Goal: Task Accomplishment & Management: Complete application form

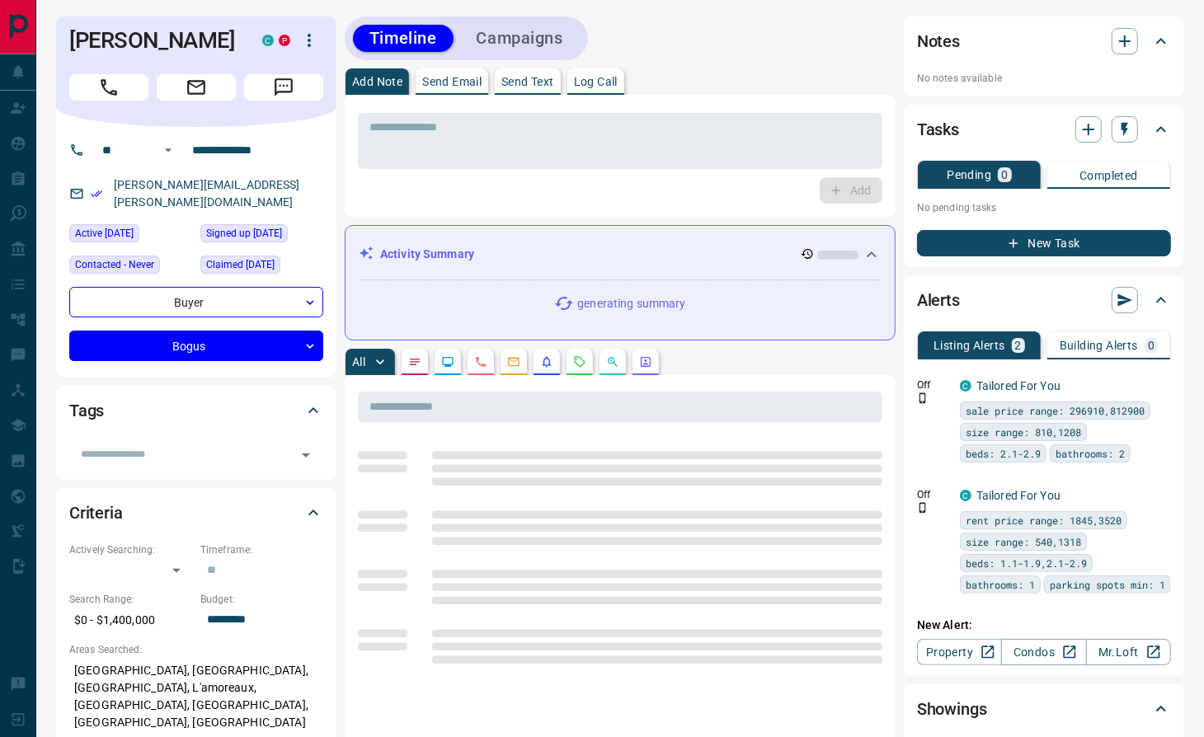
click at [499, 191] on div "Add" at bounding box center [620, 190] width 525 height 26
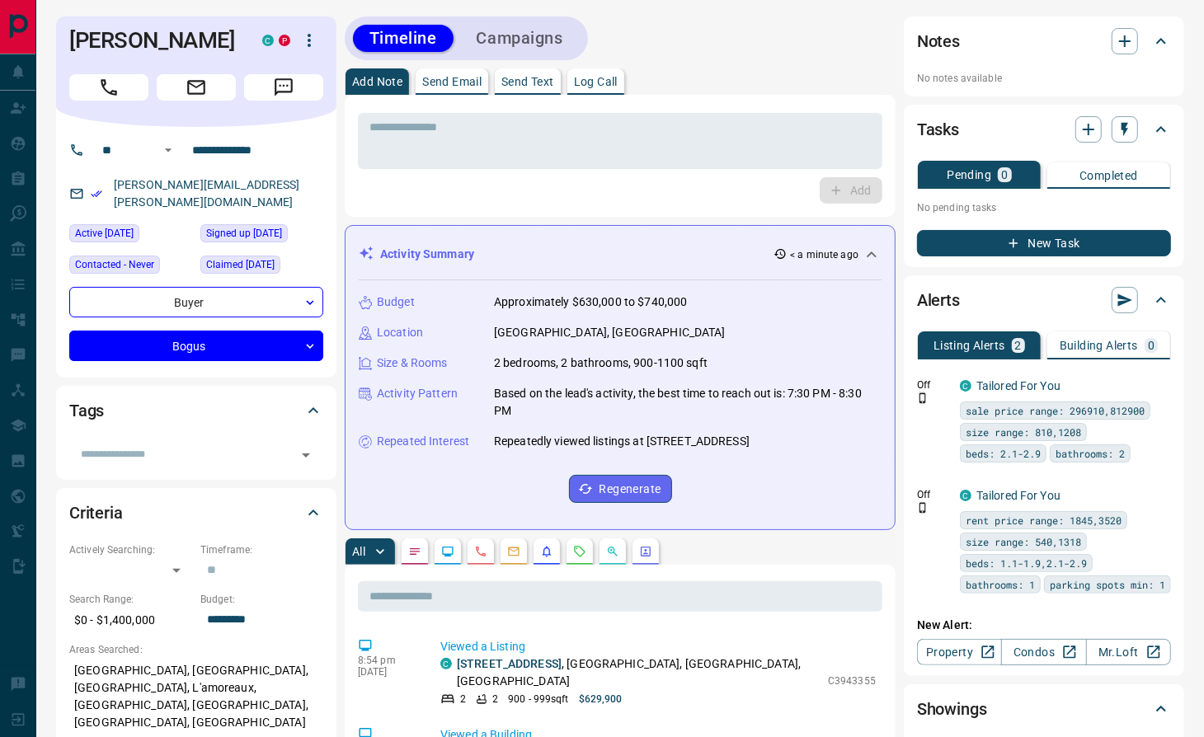
click at [470, 205] on div "* ​ Add" at bounding box center [620, 156] width 551 height 122
click at [139, 40] on h1 "Adam Asch" at bounding box center [153, 40] width 168 height 26
copy div "Adam Asch C P"
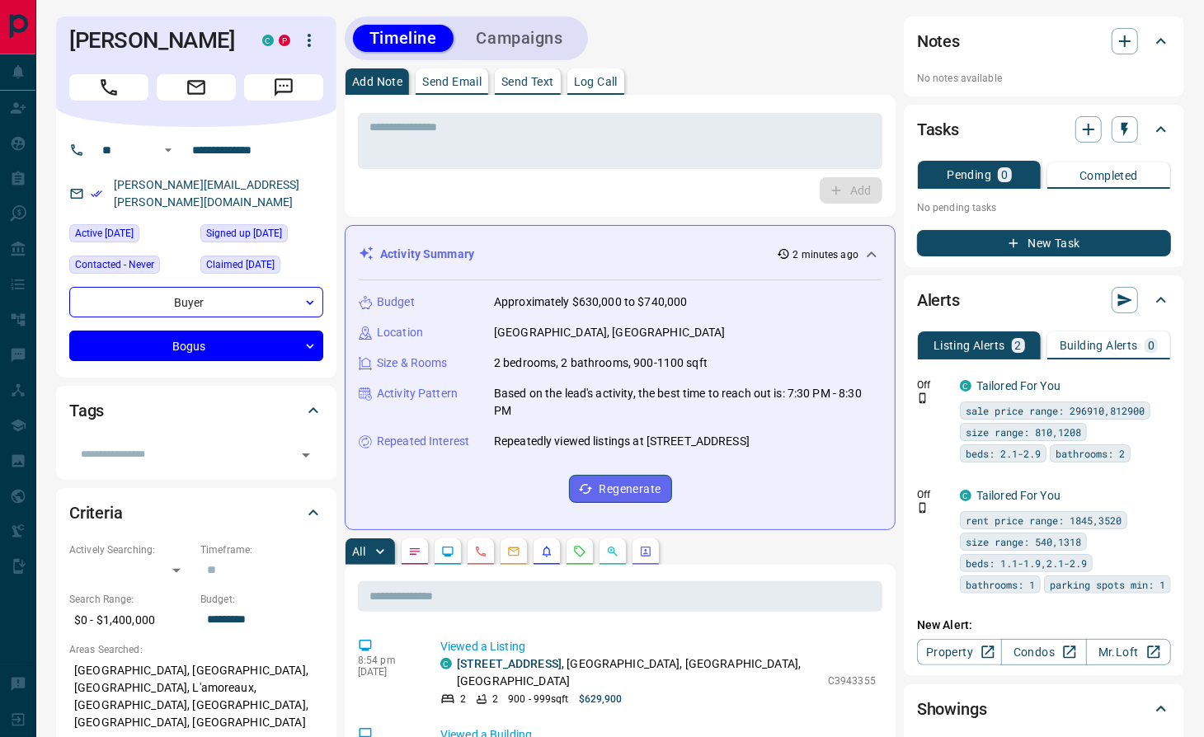
click at [547, 205] on div "* ​ Add" at bounding box center [620, 156] width 551 height 122
click at [110, 81] on icon "Call" at bounding box center [108, 87] width 21 height 21
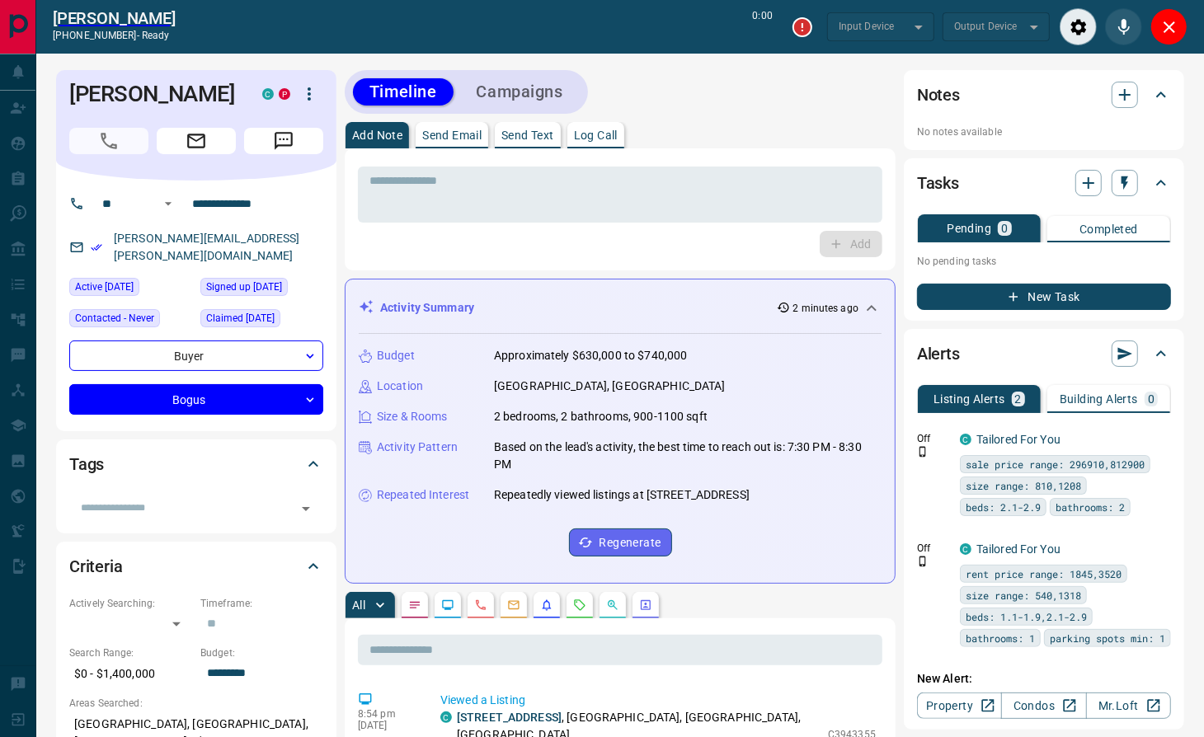
type input "*******"
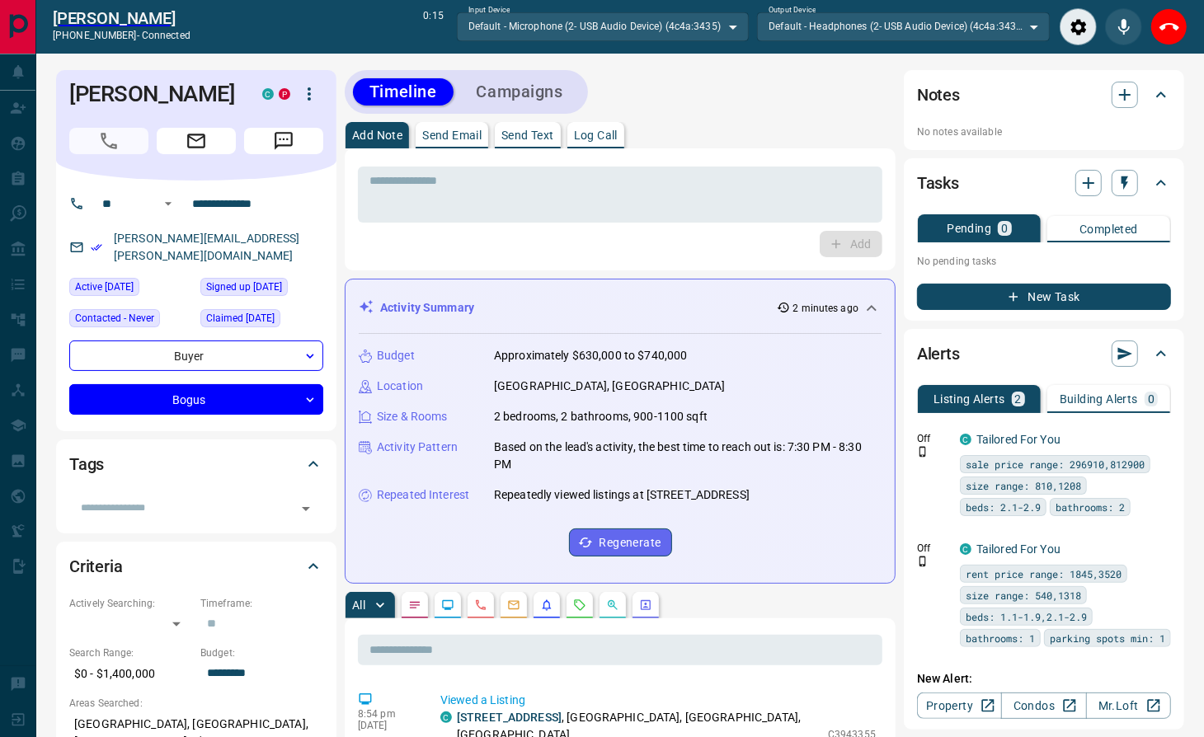
drag, startPoint x: 365, startPoint y: 327, endPoint x: 386, endPoint y: 330, distance: 21.6
drag, startPoint x: 386, startPoint y: 330, endPoint x: 774, endPoint y: 97, distance: 452.1
click at [774, 97] on div "Timeline Campaigns" at bounding box center [620, 92] width 551 height 44
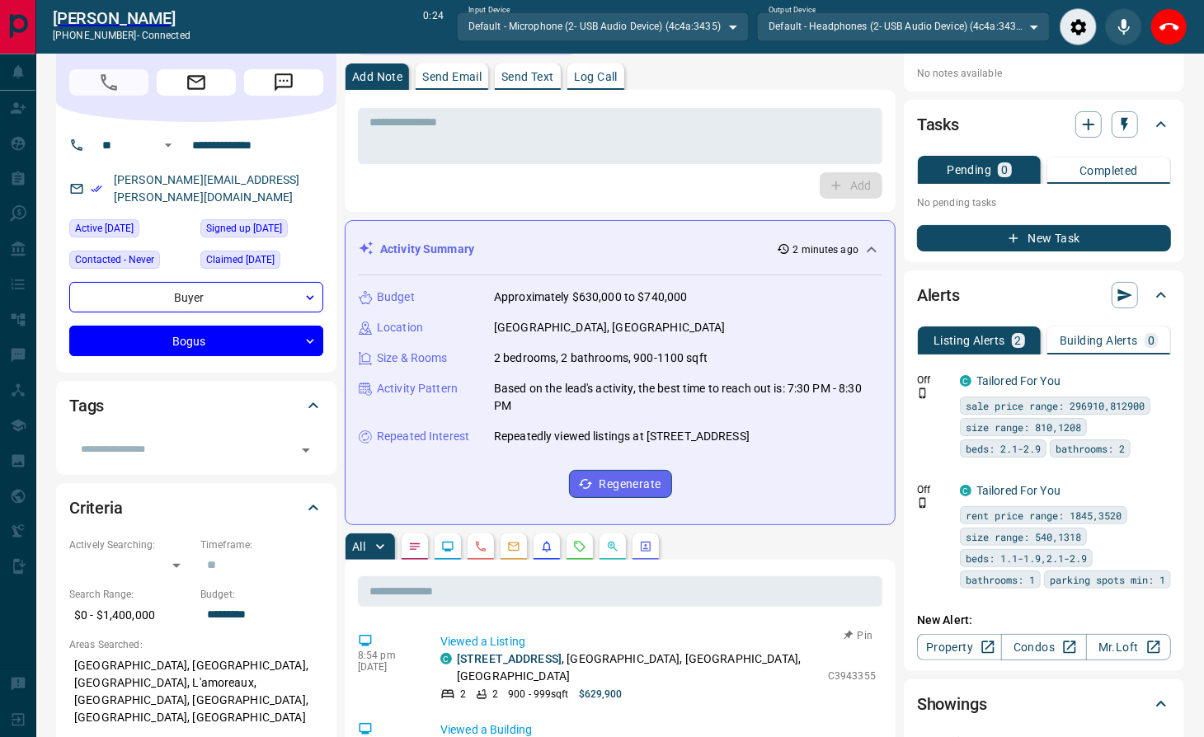
scroll to position [110, 0]
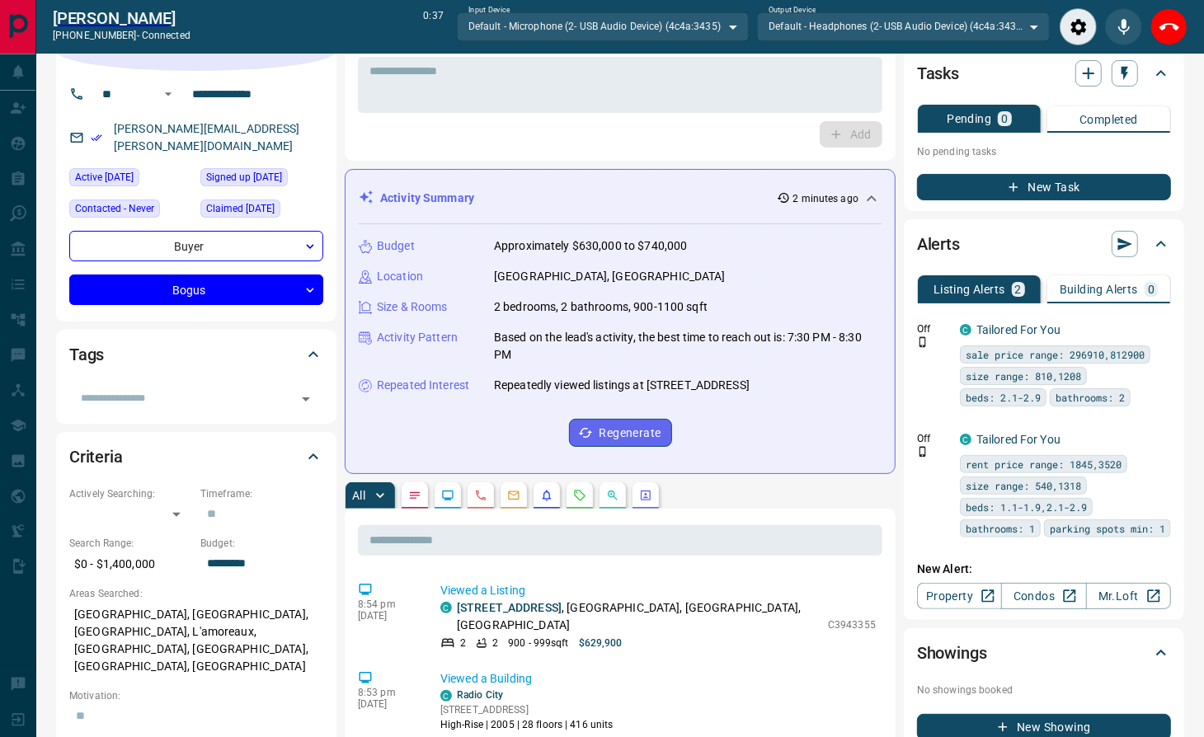
drag, startPoint x: 517, startPoint y: 139, endPoint x: 528, endPoint y: 139, distance: 10.8
click at [515, 139] on div "Add" at bounding box center [620, 134] width 525 height 26
click at [1166, 26] on icon "End Call" at bounding box center [1170, 27] width 20 height 20
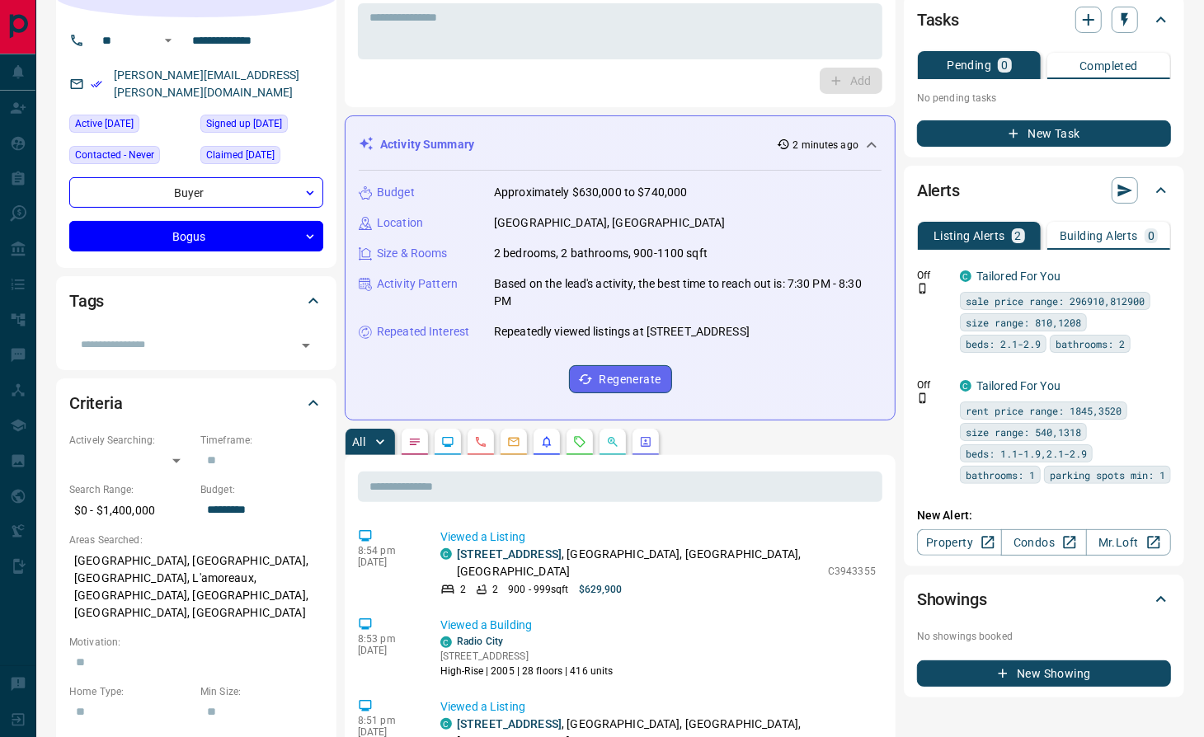
scroll to position [56, 0]
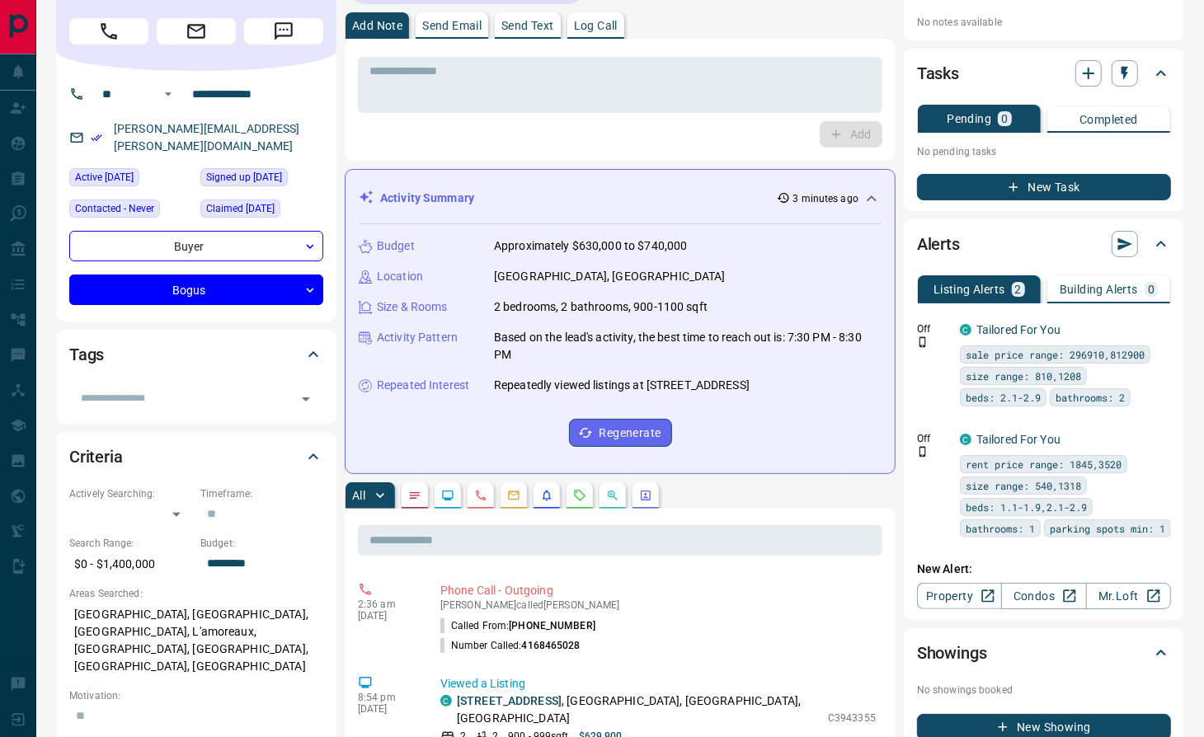
drag, startPoint x: 498, startPoint y: 118, endPoint x: 911, endPoint y: 31, distance: 422.4
click at [499, 117] on div "* ​ Add" at bounding box center [620, 100] width 525 height 96
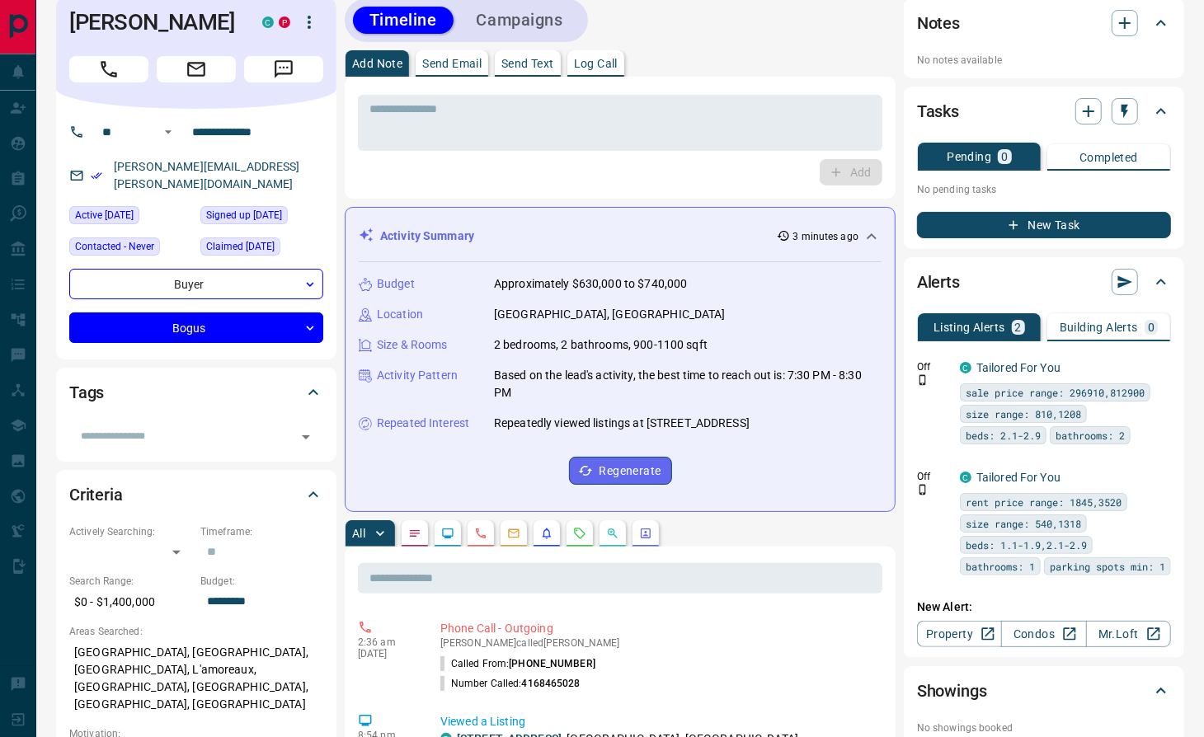
scroll to position [0, 0]
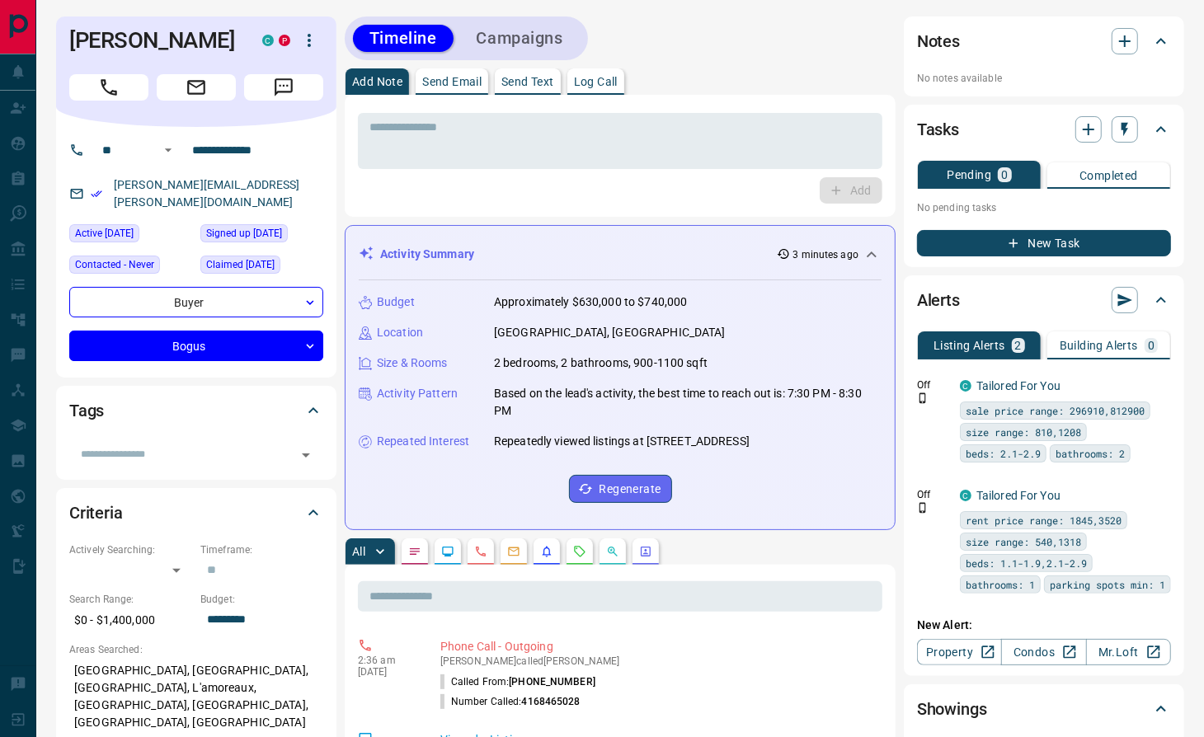
click at [534, 197] on div "Add" at bounding box center [620, 190] width 525 height 26
click at [629, 127] on textarea at bounding box center [620, 141] width 501 height 42
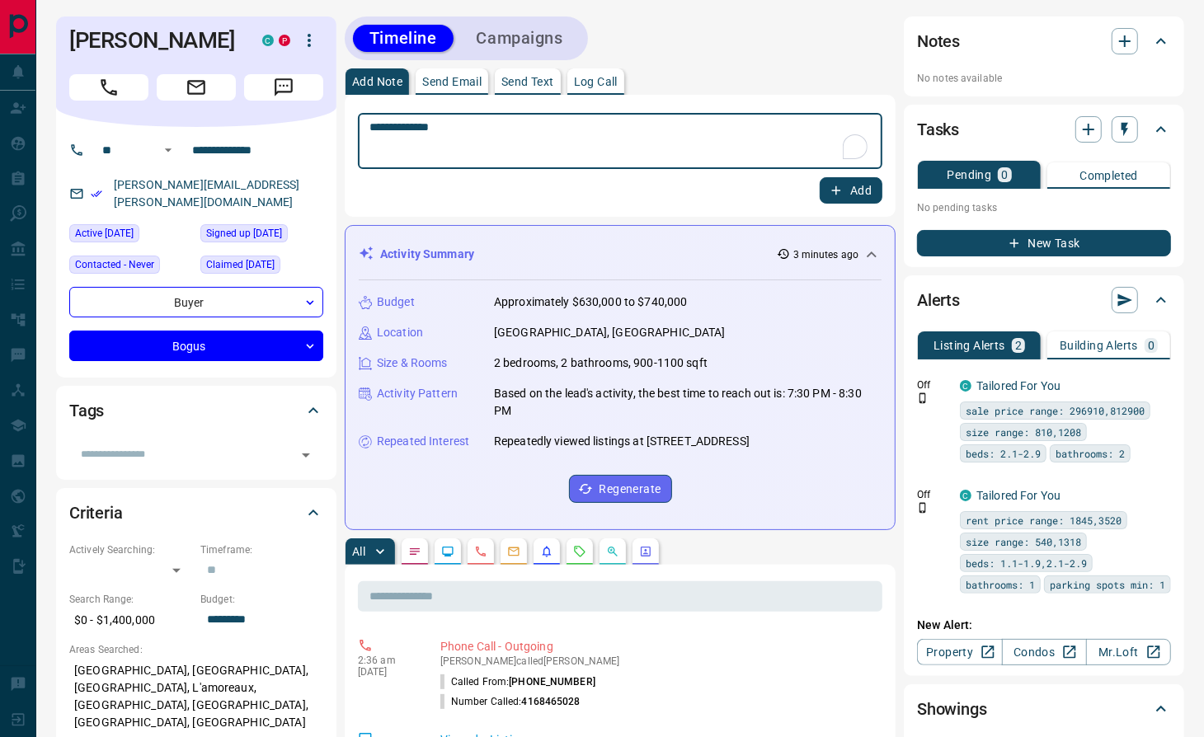
type textarea "**********"
click at [877, 203] on button "Add" at bounding box center [851, 190] width 63 height 26
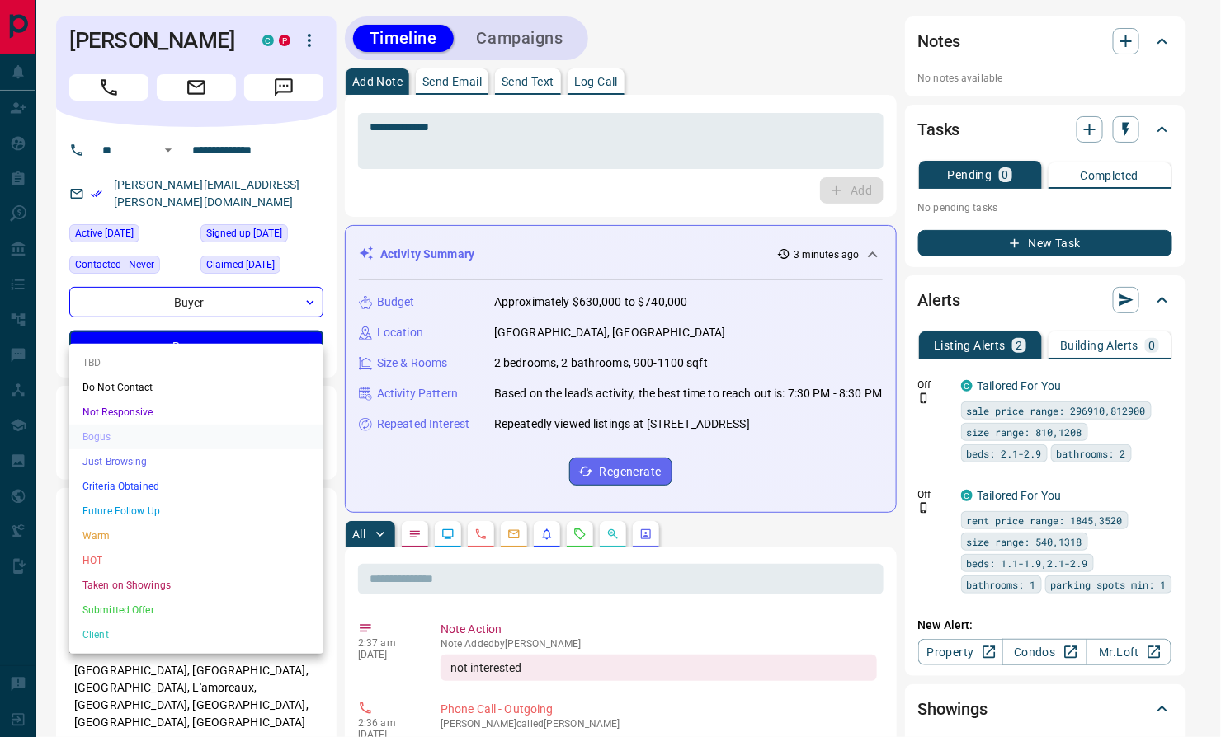
click at [153, 502] on li "Future Follow Up" at bounding box center [196, 511] width 254 height 25
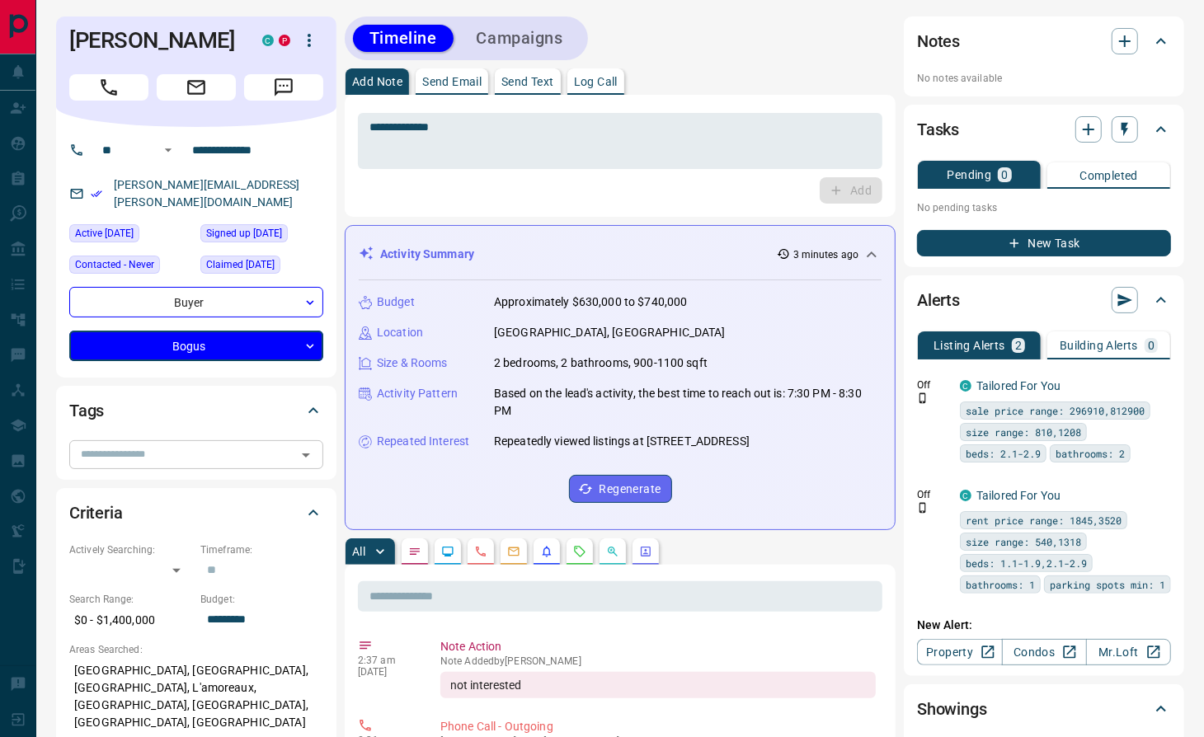
click at [143, 445] on input "text" at bounding box center [182, 454] width 217 height 18
type input "***"
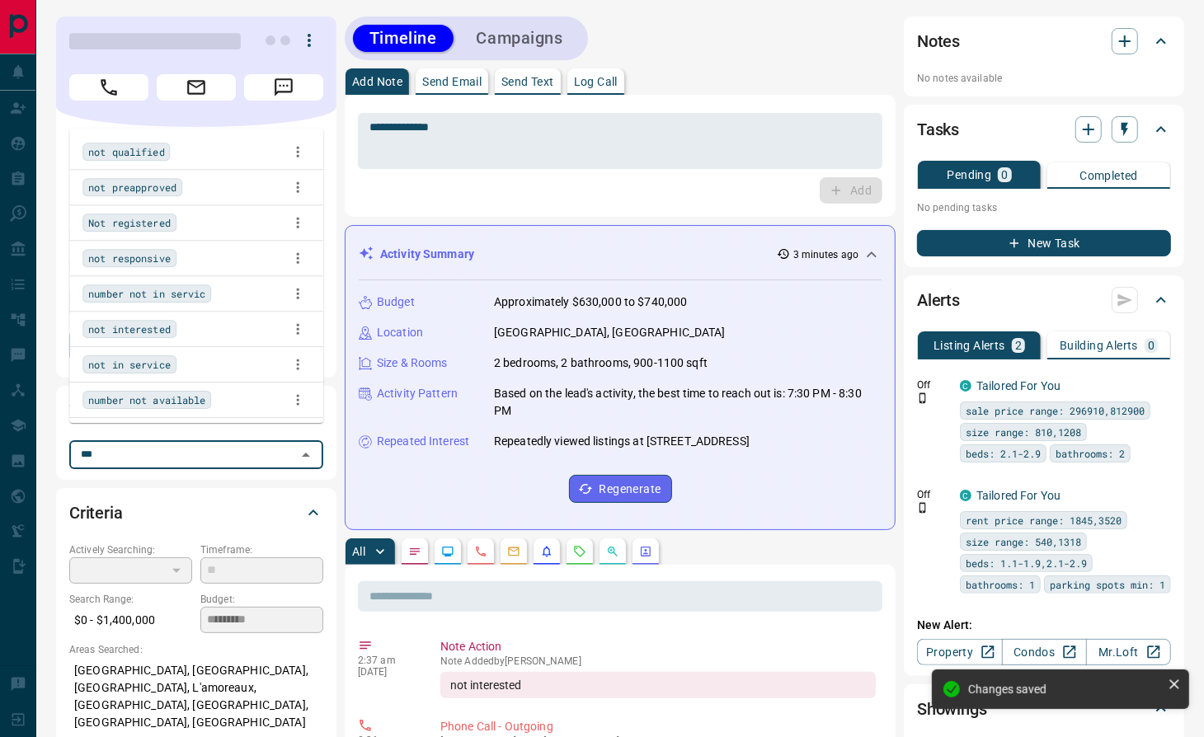
type input "**********"
type input "*"
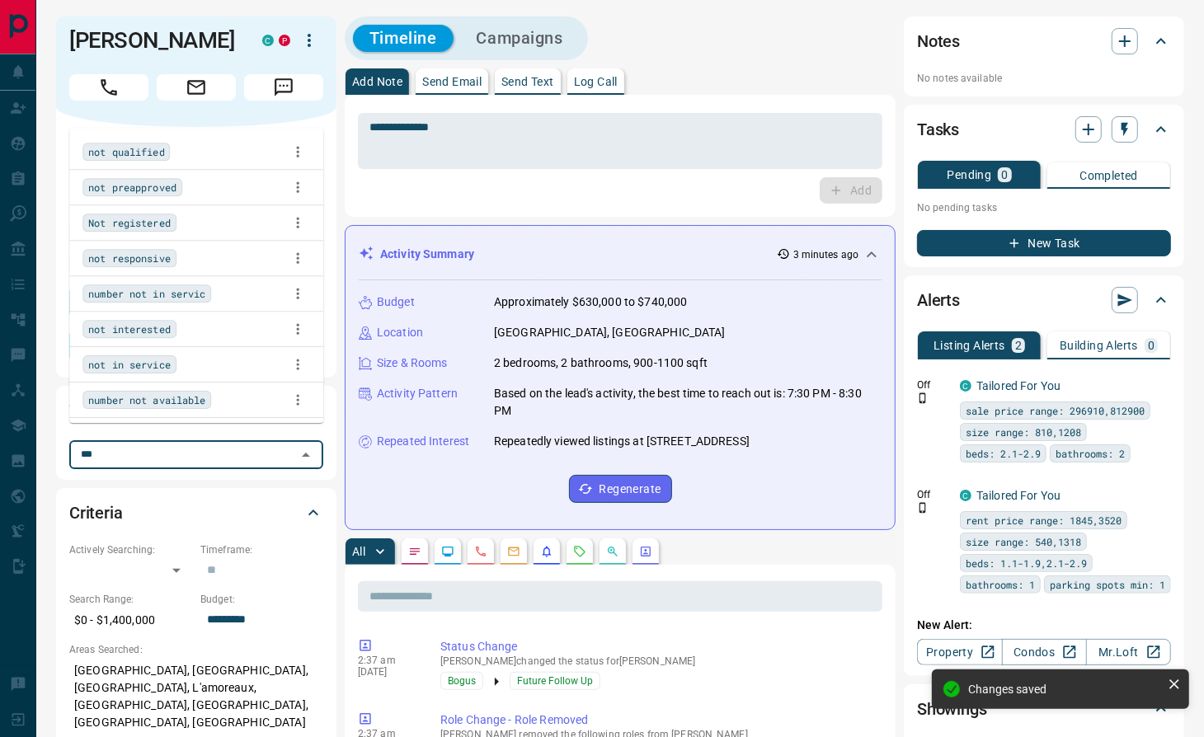
click at [162, 331] on span "not interested" at bounding box center [129, 330] width 82 height 16
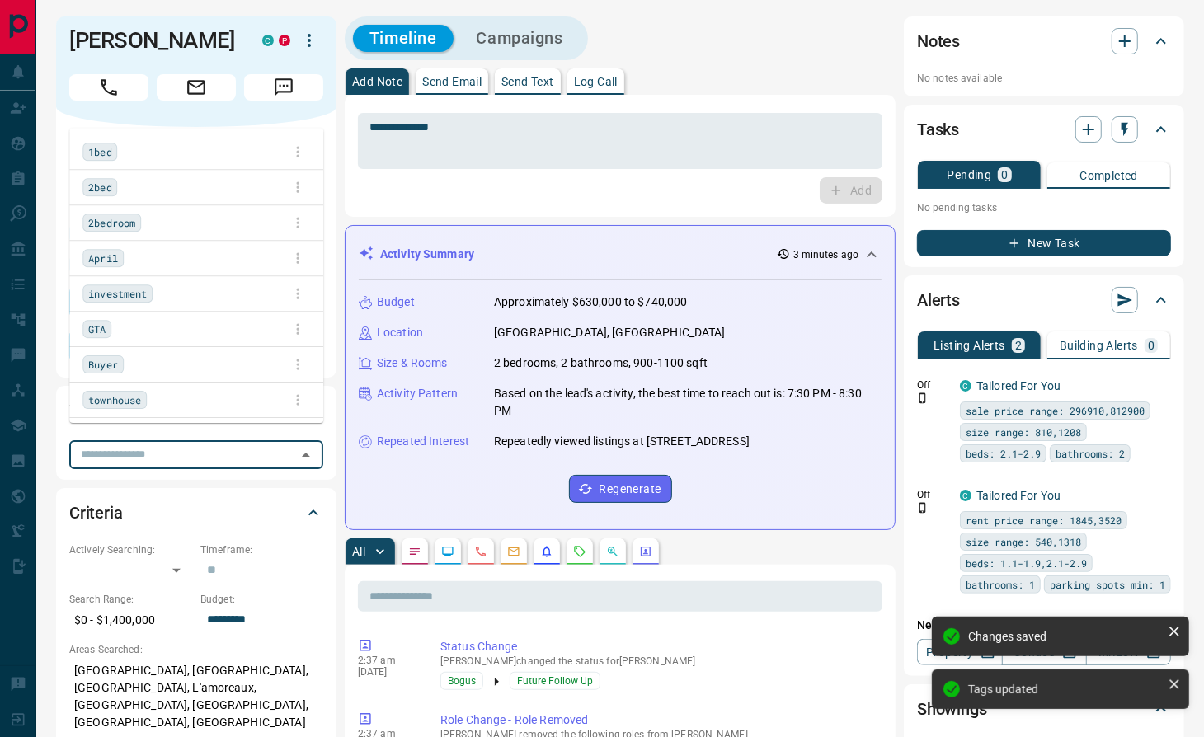
click at [623, 199] on div "Add" at bounding box center [620, 190] width 525 height 26
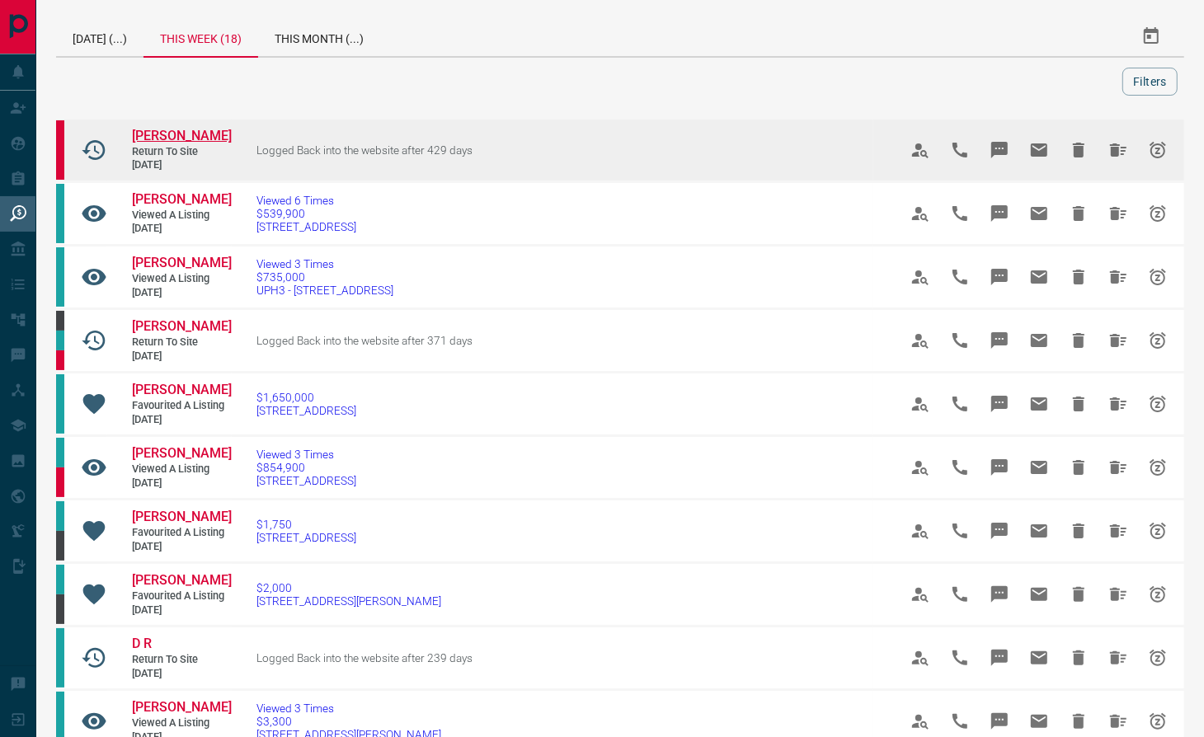
click at [167, 139] on span "[PERSON_NAME]" at bounding box center [182, 136] width 100 height 16
click at [1117, 144] on icon "Hide All from Faye Czan" at bounding box center [1118, 150] width 16 height 13
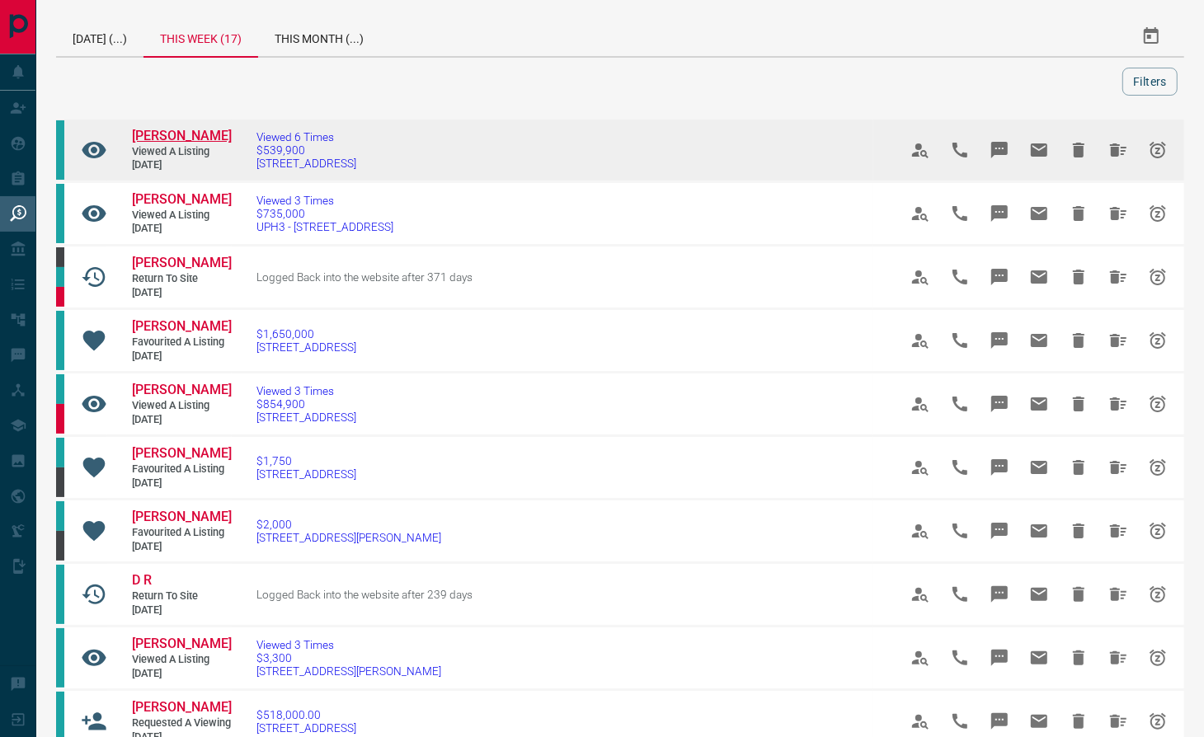
click at [183, 139] on span "[PERSON_NAME]" at bounding box center [182, 136] width 100 height 16
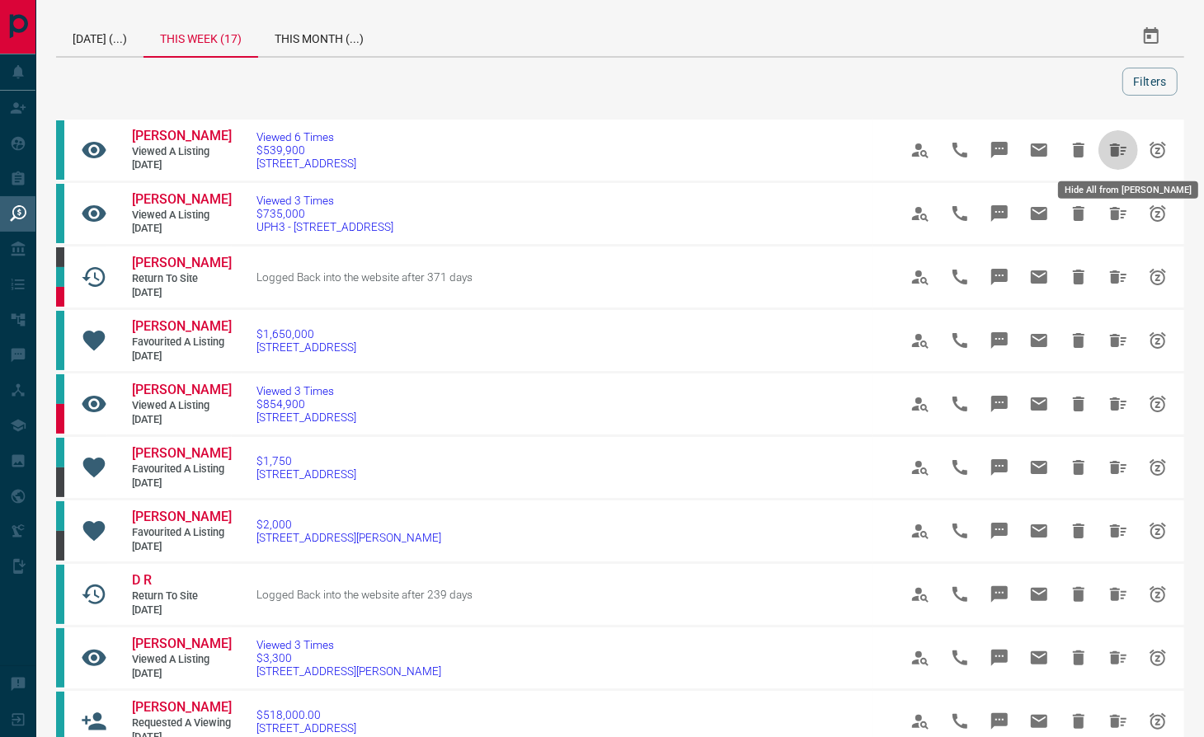
drag, startPoint x: 1109, startPoint y: 149, endPoint x: 1048, endPoint y: 88, distance: 85.7
click at [1109, 149] on icon "Hide All from Michael D'Sa" at bounding box center [1119, 150] width 20 height 20
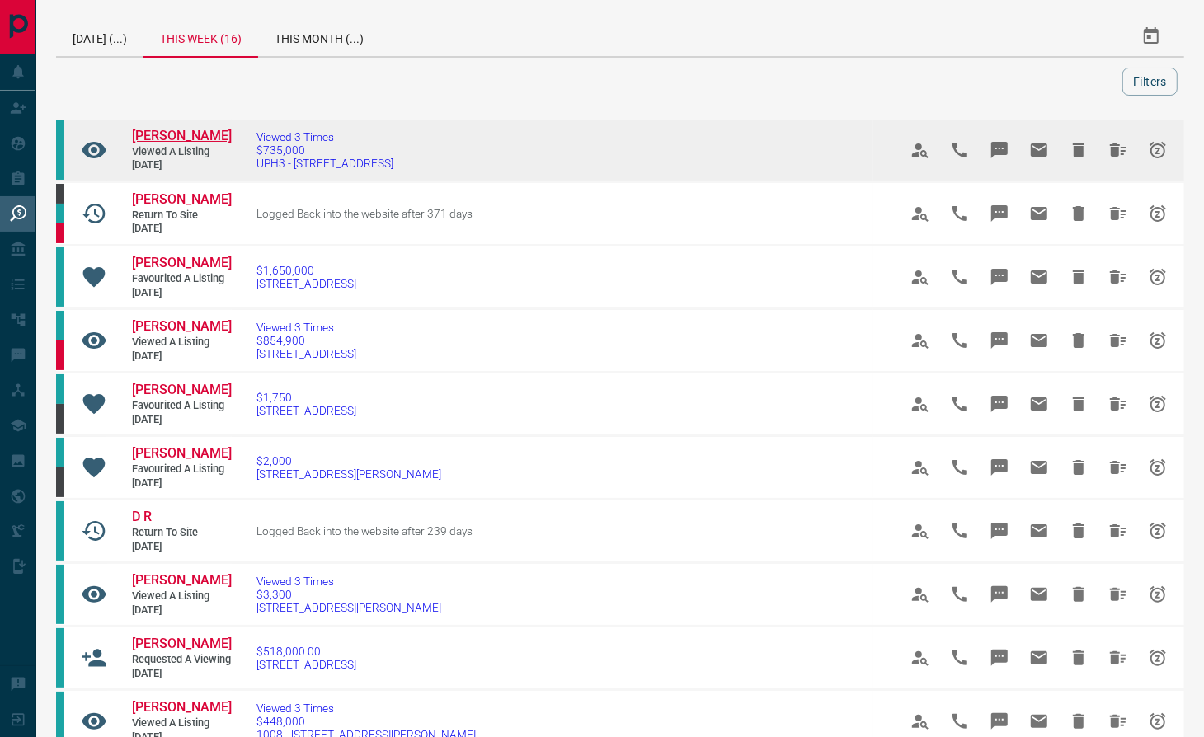
click at [168, 133] on span "[PERSON_NAME]" at bounding box center [182, 136] width 100 height 16
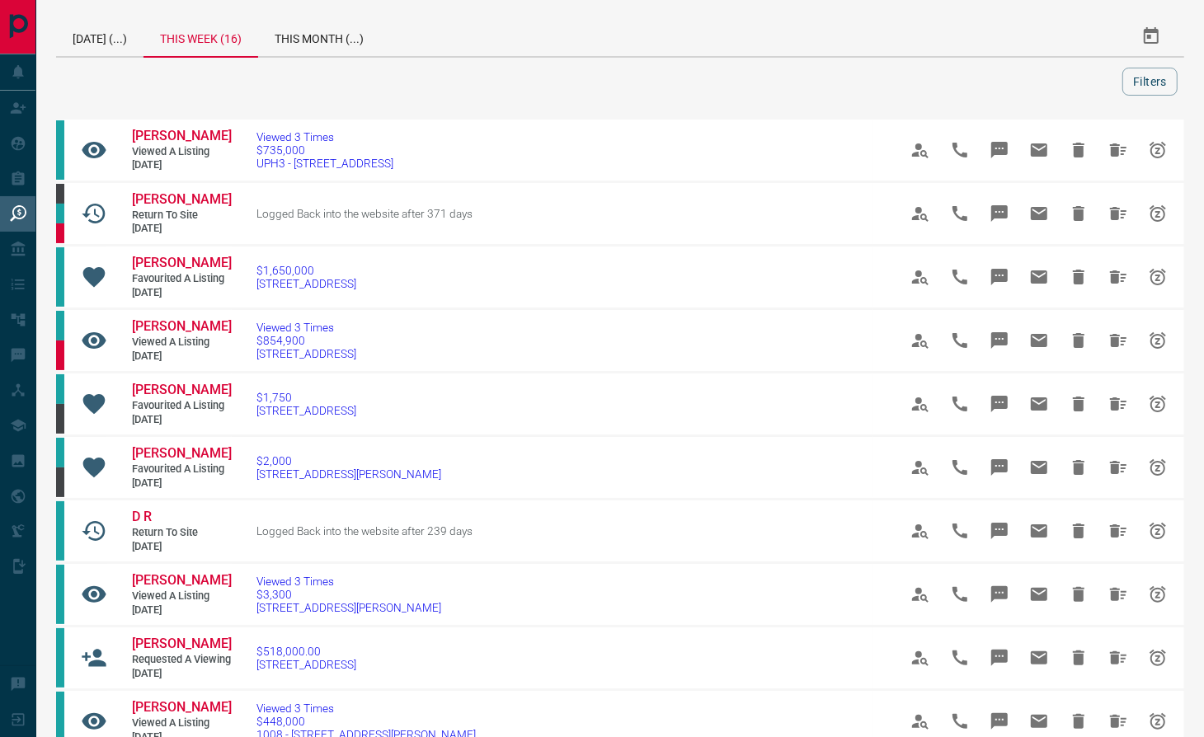
drag, startPoint x: 400, startPoint y: 101, endPoint x: 502, endPoint y: 97, distance: 102.3
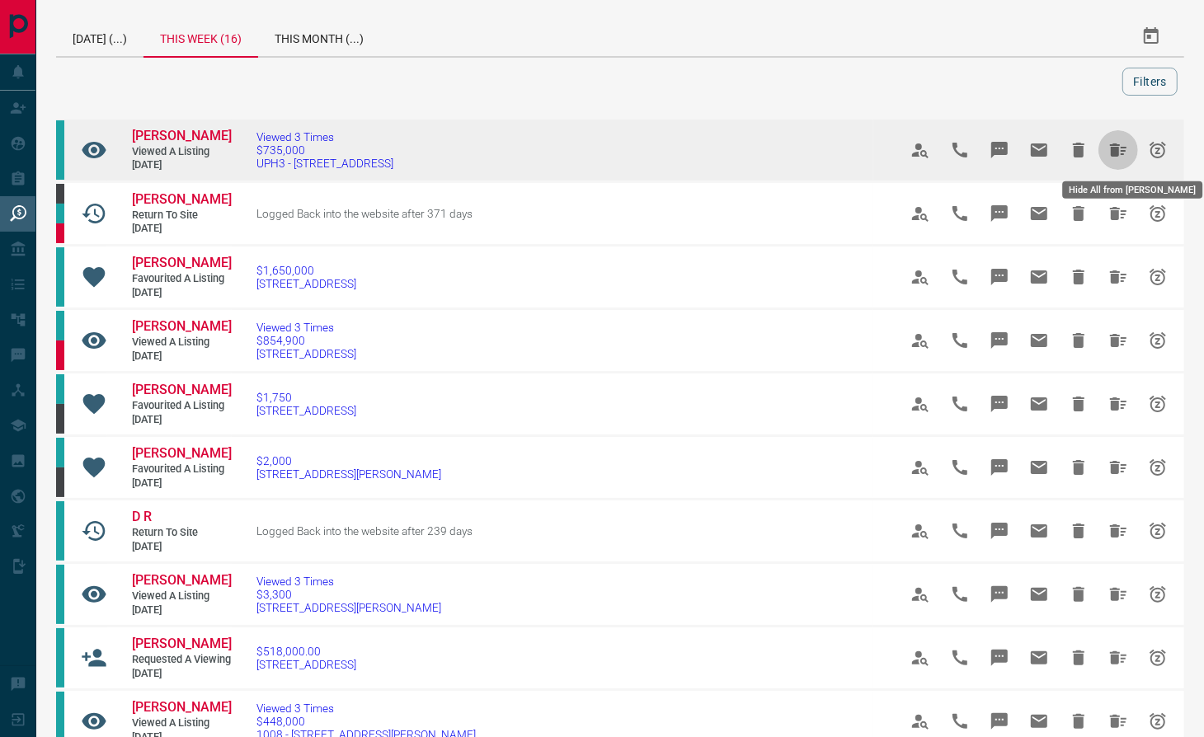
click at [1112, 149] on icon "Hide All from Clara Kang" at bounding box center [1118, 150] width 16 height 13
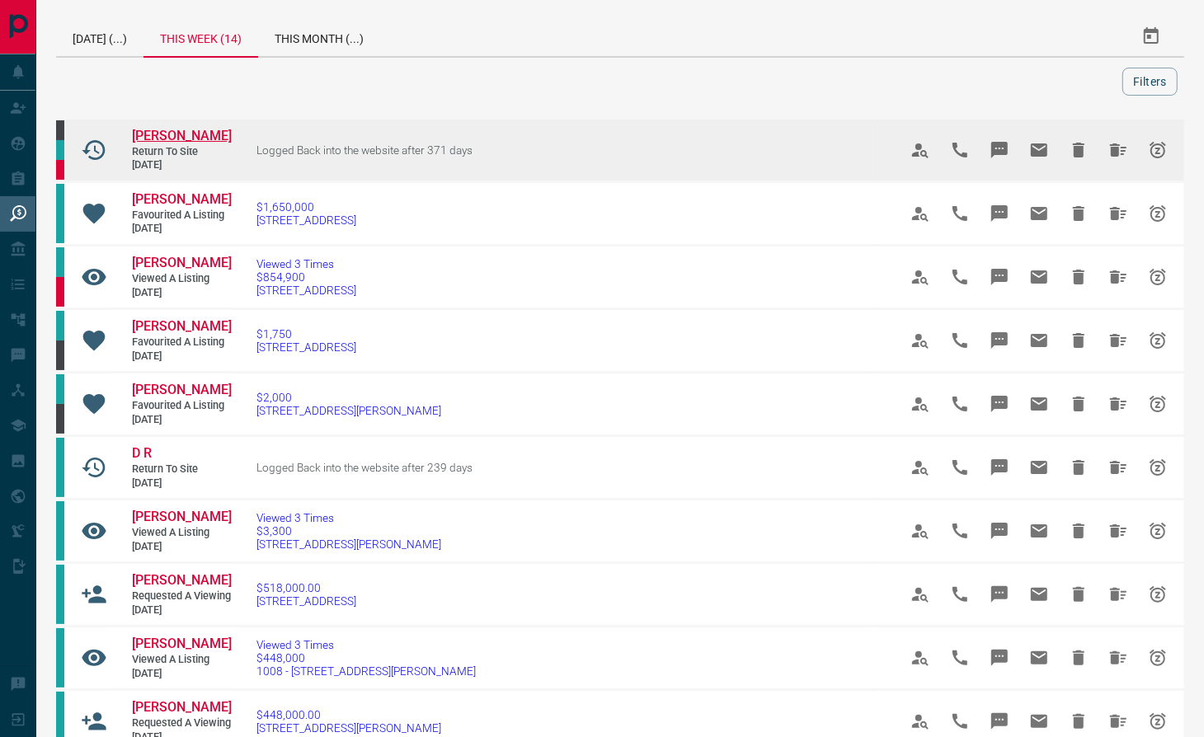
click at [181, 137] on span "[PERSON_NAME]" at bounding box center [182, 136] width 100 height 16
click at [1117, 159] on button "Hide All from Jack Mich" at bounding box center [1119, 150] width 40 height 40
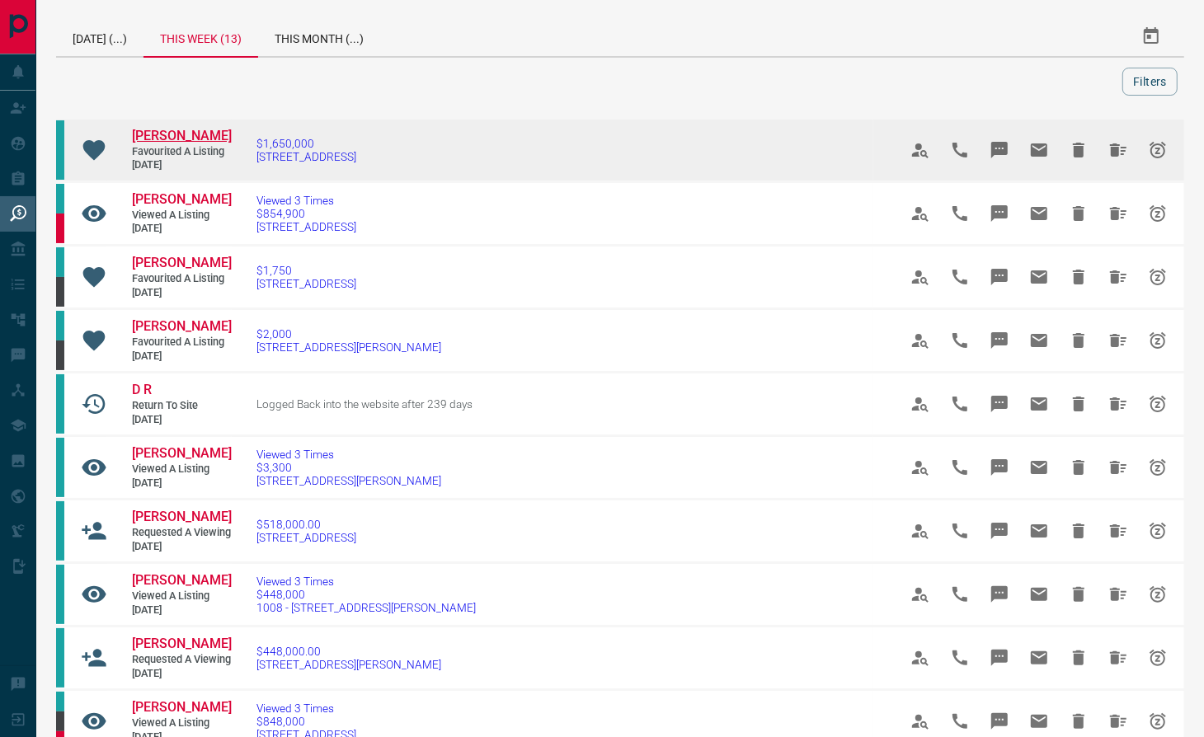
click at [137, 144] on span "[PERSON_NAME]" at bounding box center [182, 136] width 100 height 16
click at [1112, 157] on icon "Hide All from Bryan Fernandes" at bounding box center [1118, 150] width 16 height 13
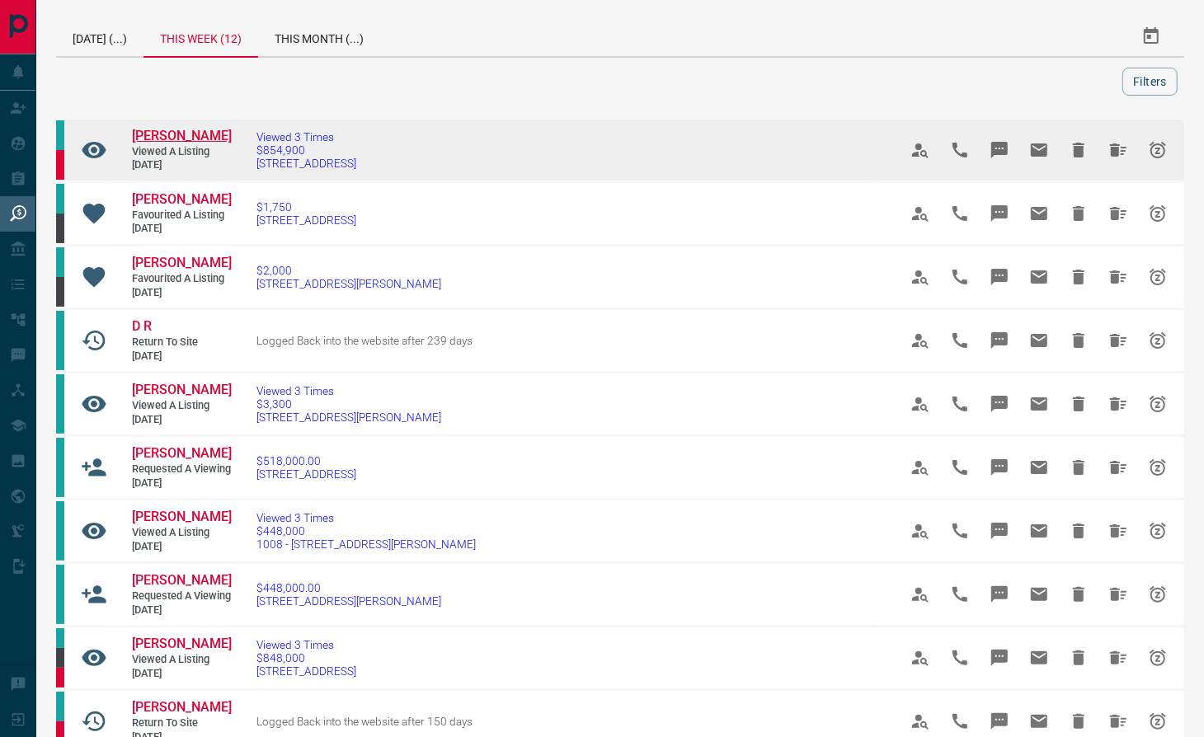
click at [181, 135] on span "[PERSON_NAME]" at bounding box center [182, 136] width 100 height 16
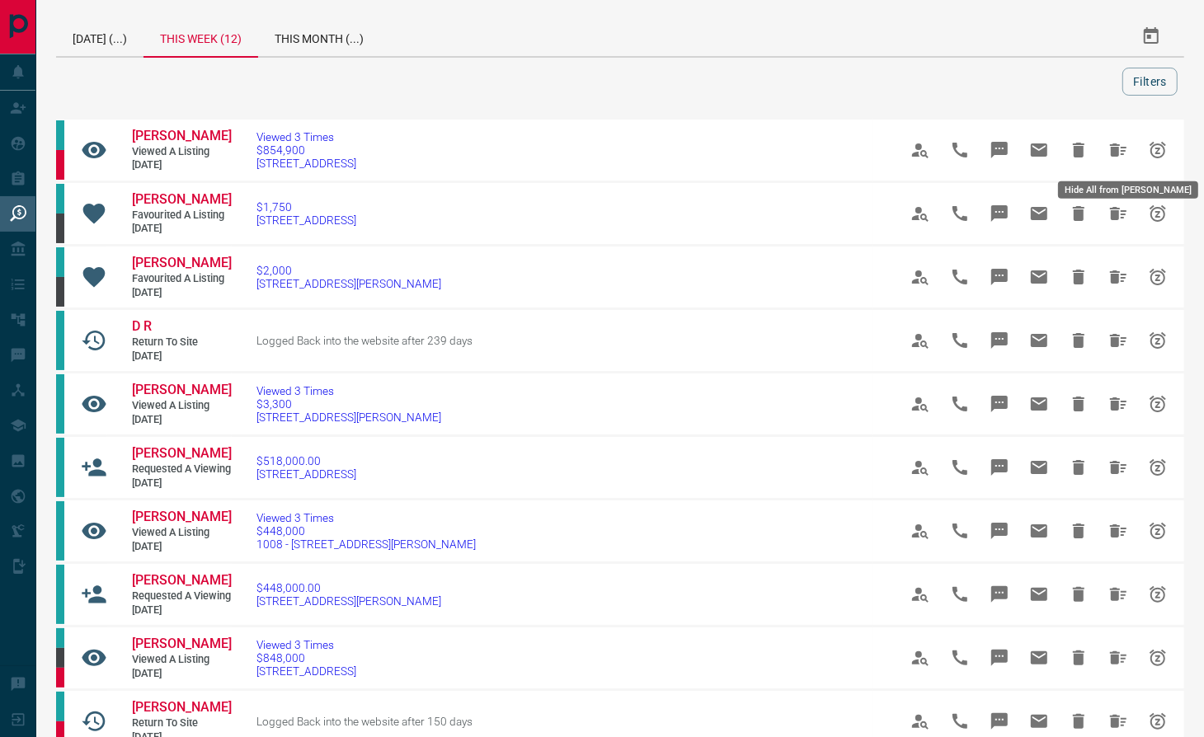
drag, startPoint x: 1110, startPoint y: 147, endPoint x: 1089, endPoint y: 192, distance: 50.2
click at [1110, 147] on icon "Hide All from Shailie Rimal" at bounding box center [1119, 150] width 20 height 20
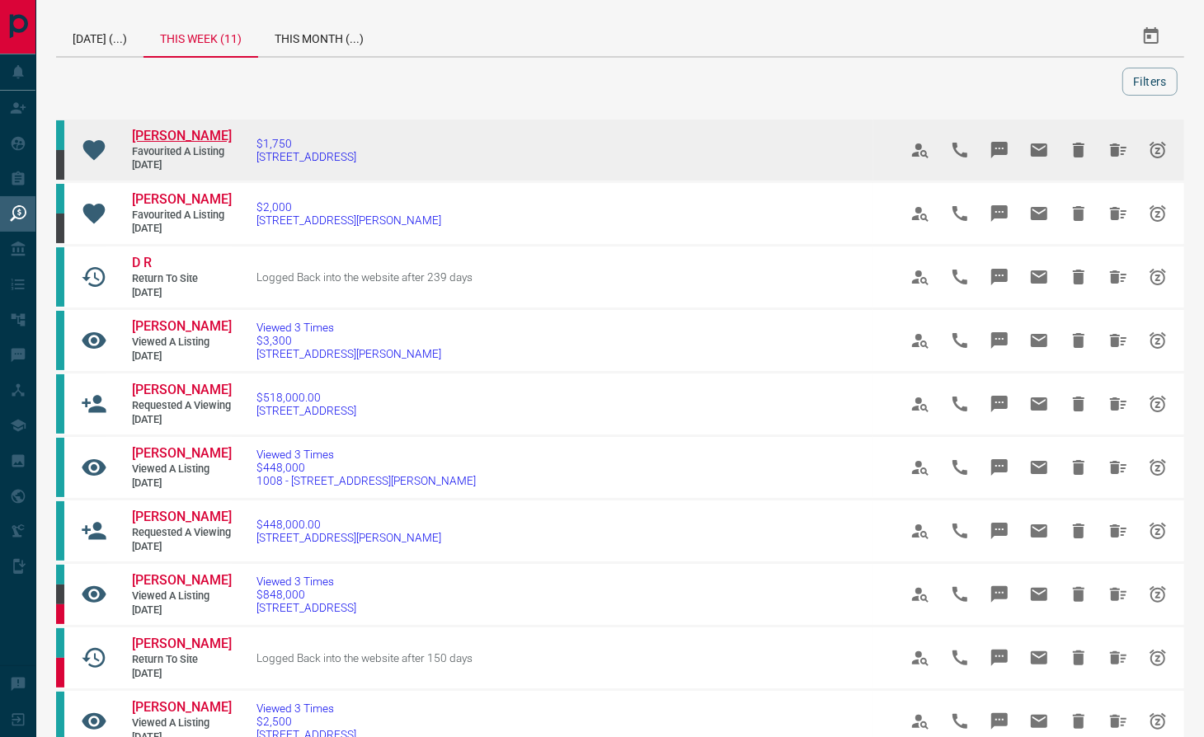
click at [168, 144] on span "[PERSON_NAME]" at bounding box center [182, 136] width 100 height 16
click at [1115, 160] on icon "Hide All from Tinesha Richards" at bounding box center [1119, 150] width 20 height 20
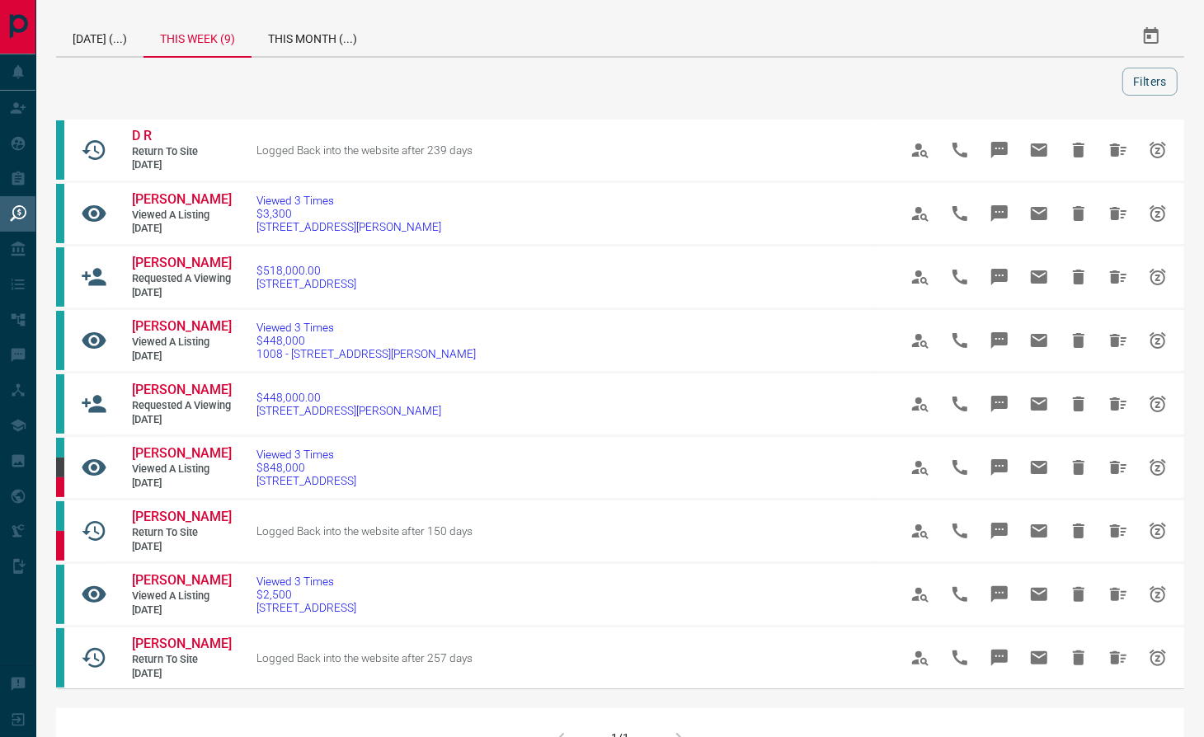
drag, startPoint x: 238, startPoint y: 104, endPoint x: 573, endPoint y: 106, distance: 334.9
click at [241, 102] on div "[DATE] (...) This Week (9) This Month (...) Filters D R Return to Site [DATE] L…" at bounding box center [620, 583] width 1168 height 1167
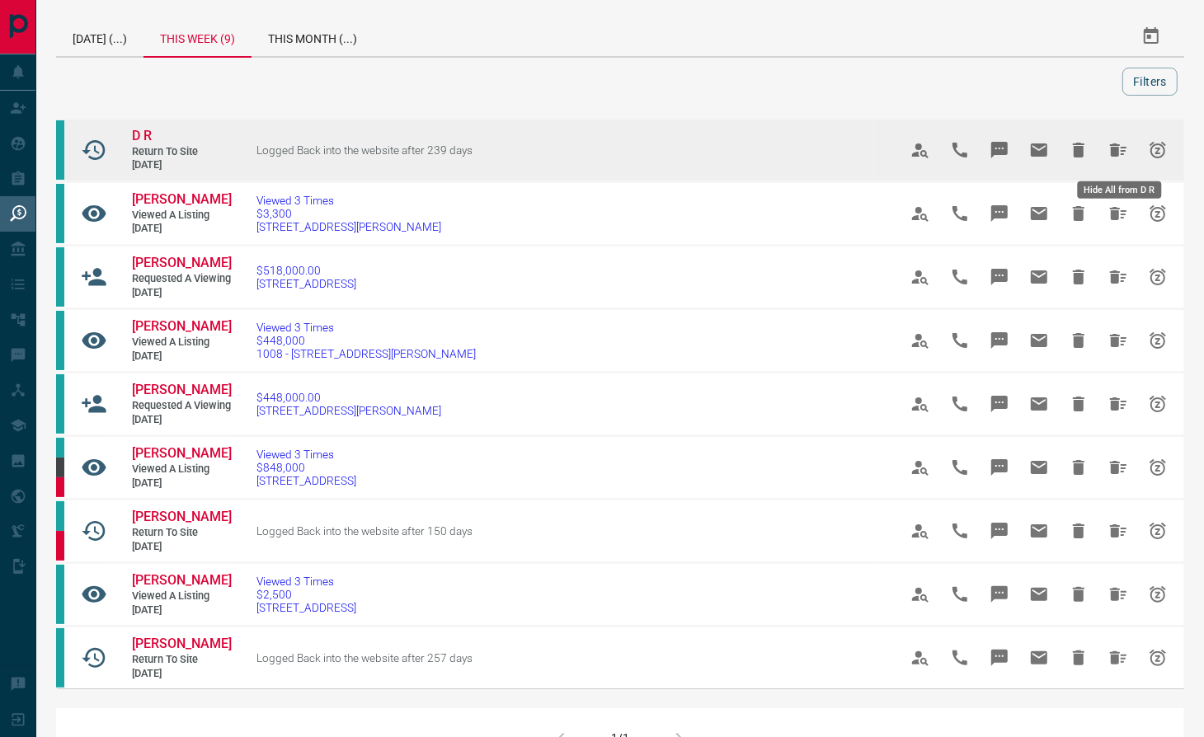
click at [1122, 155] on icon "Hide All from D R" at bounding box center [1119, 150] width 20 height 20
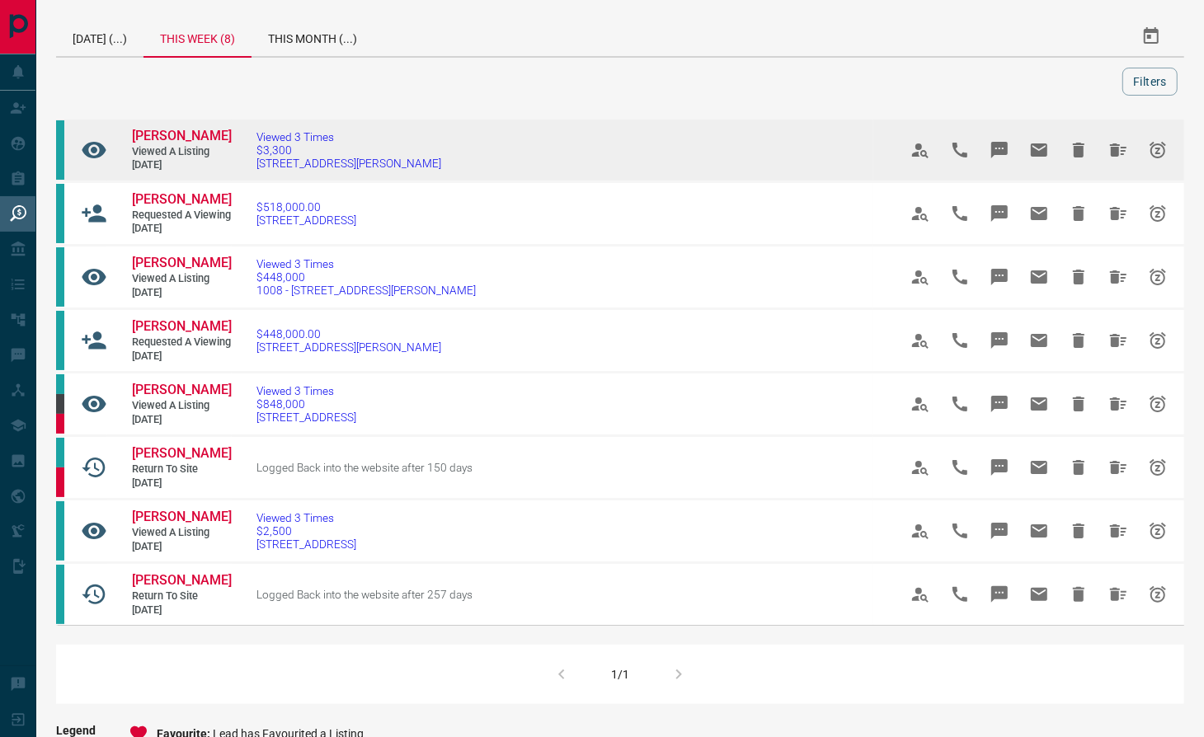
drag, startPoint x: 139, startPoint y: 125, endPoint x: 608, endPoint y: 131, distance: 468.5
click at [141, 125] on td "[PERSON_NAME] Viewed a Listing [DATE]" at bounding box center [169, 150] width 124 height 61
click at [173, 128] on span "[PERSON_NAME]" at bounding box center [182, 136] width 100 height 16
click at [1113, 146] on icon "Hide All from Jasprit Virk" at bounding box center [1118, 150] width 16 height 13
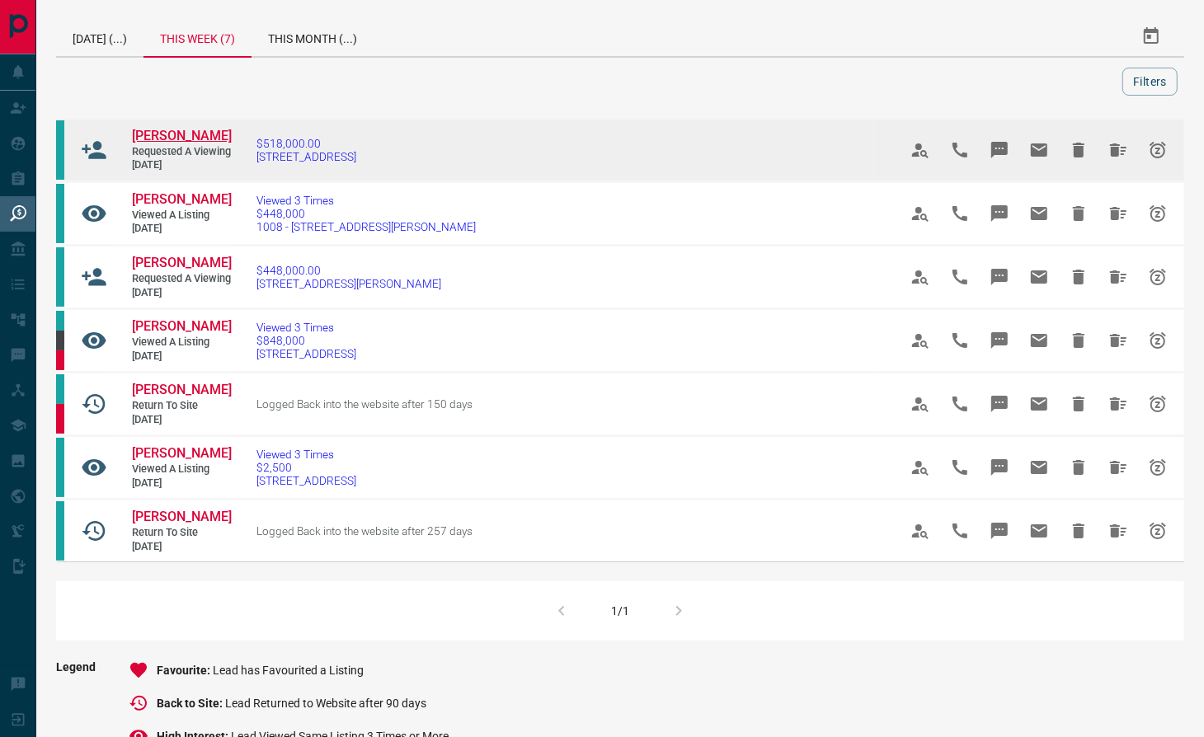
click at [158, 144] on span "[PERSON_NAME]" at bounding box center [182, 136] width 100 height 16
click at [1113, 157] on icon "Hide All from Christina Voyatzis" at bounding box center [1118, 150] width 16 height 13
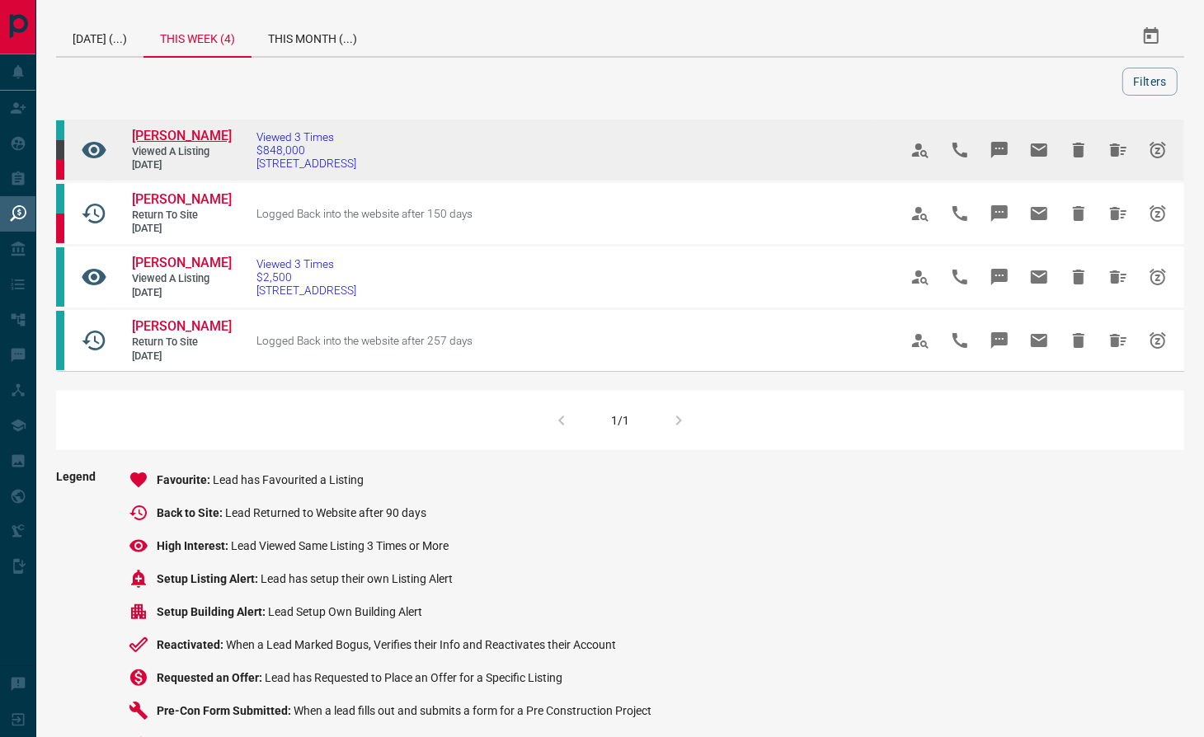
click at [158, 134] on span "[PERSON_NAME]" at bounding box center [182, 136] width 100 height 16
click at [1116, 157] on icon "Hide All from MICHAEL BROG" at bounding box center [1118, 150] width 16 height 13
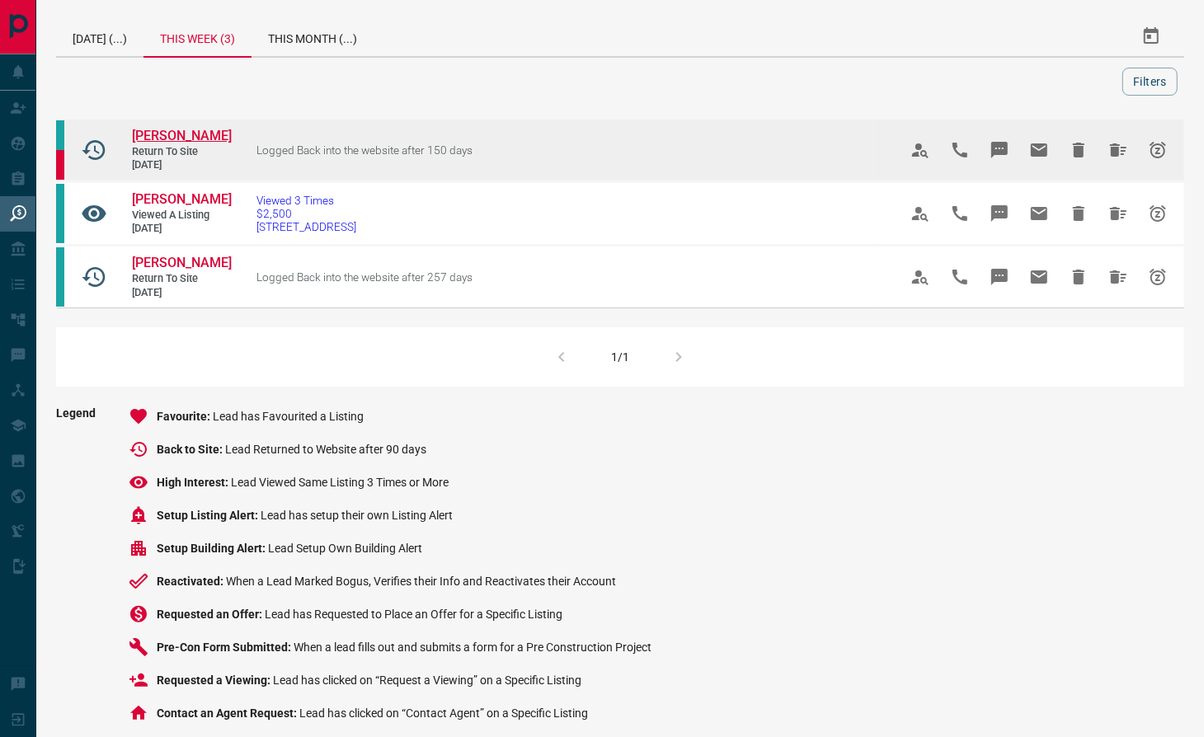
click at [195, 137] on span "[PERSON_NAME]" at bounding box center [182, 136] width 100 height 16
click at [1116, 158] on icon "Hide All from Sofiane Torqui" at bounding box center [1119, 150] width 20 height 20
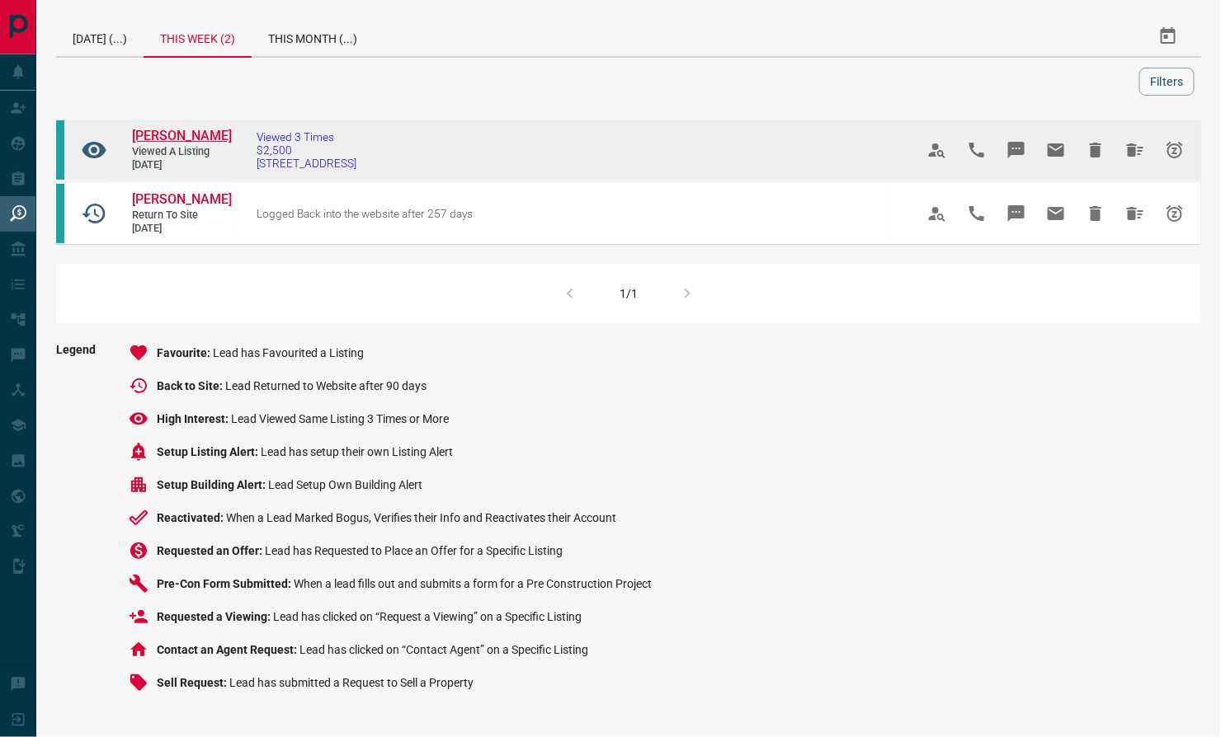
click at [151, 136] on span "[PERSON_NAME]" at bounding box center [182, 136] width 100 height 16
click at [1127, 151] on icon "Hide All from Deeeya Chadha" at bounding box center [1135, 150] width 20 height 20
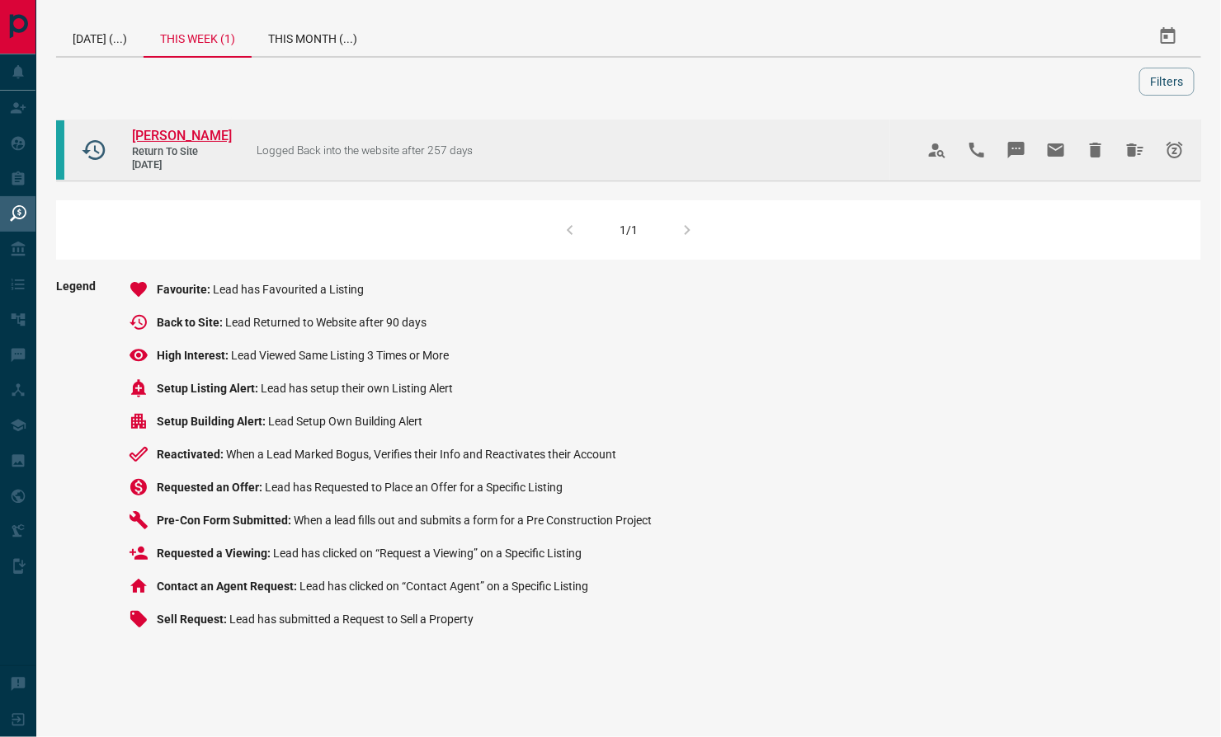
click at [168, 136] on span "[PERSON_NAME]" at bounding box center [182, 136] width 100 height 16
click at [1126, 147] on icon "Hide All from Joshua Asante" at bounding box center [1135, 150] width 20 height 20
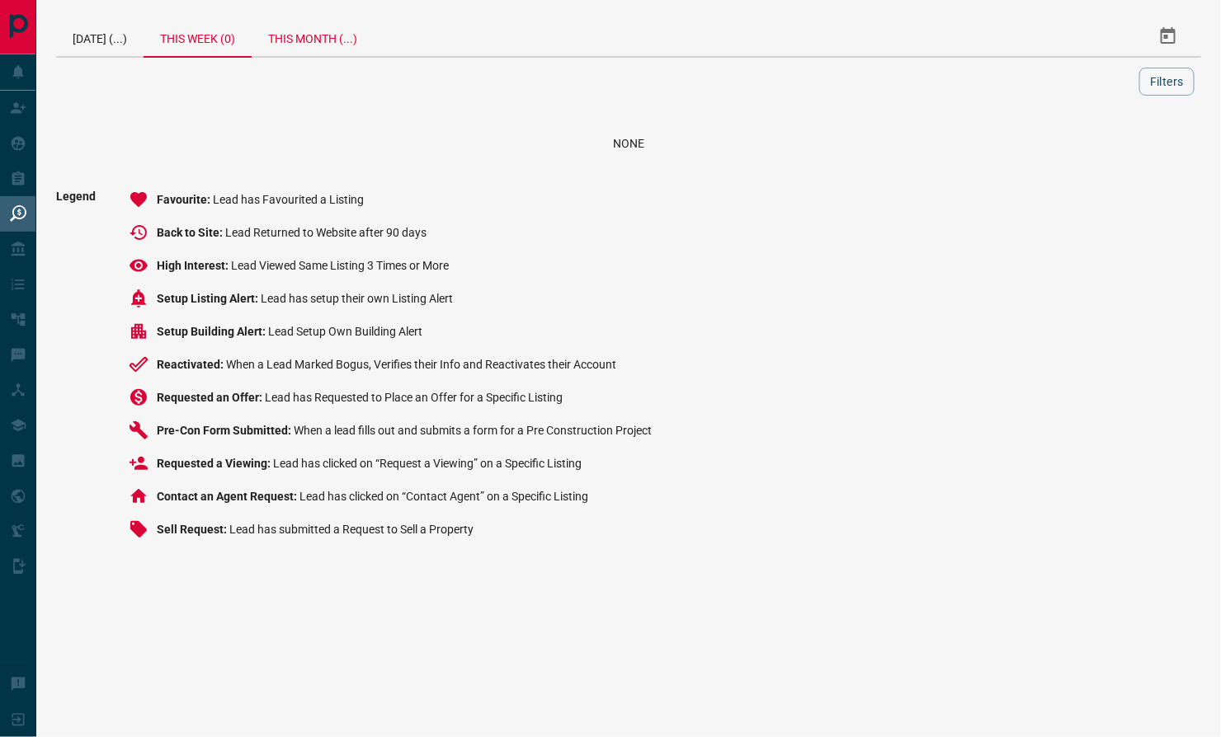
click at [324, 34] on div "This Month (...)" at bounding box center [313, 36] width 122 height 40
drag, startPoint x: 208, startPoint y: 31, endPoint x: 109, endPoint y: 34, distance: 99.0
click at [206, 33] on div "This Week (0)" at bounding box center [198, 36] width 108 height 40
click at [83, 31] on div "[DATE] (...)" at bounding box center [99, 36] width 87 height 40
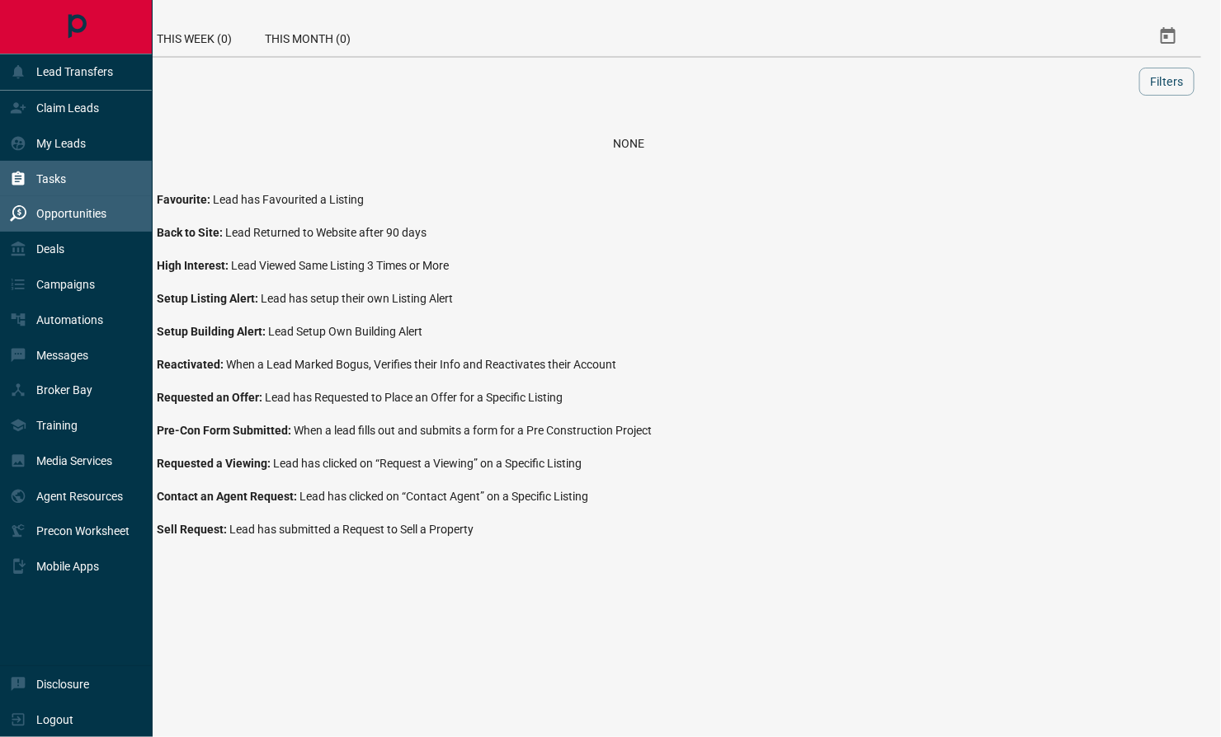
click at [95, 176] on div "Tasks" at bounding box center [76, 178] width 153 height 35
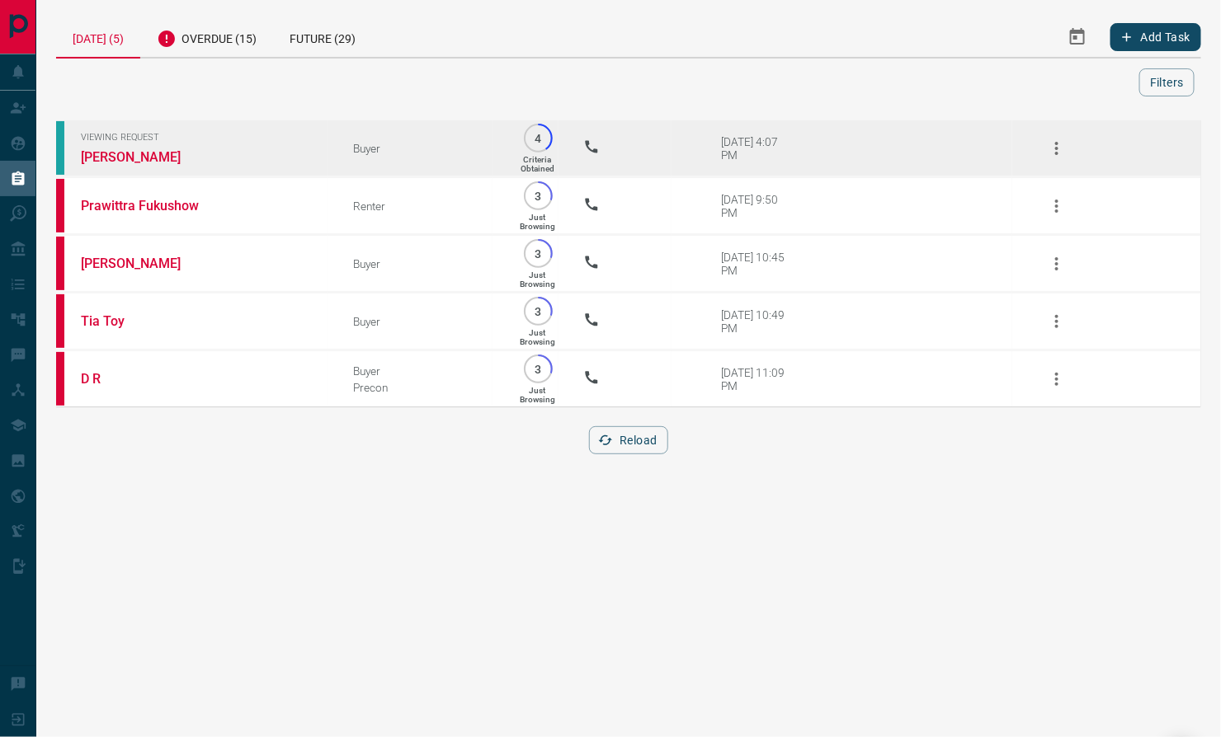
click at [149, 137] on span "Viewing Request" at bounding box center [204, 137] width 247 height 11
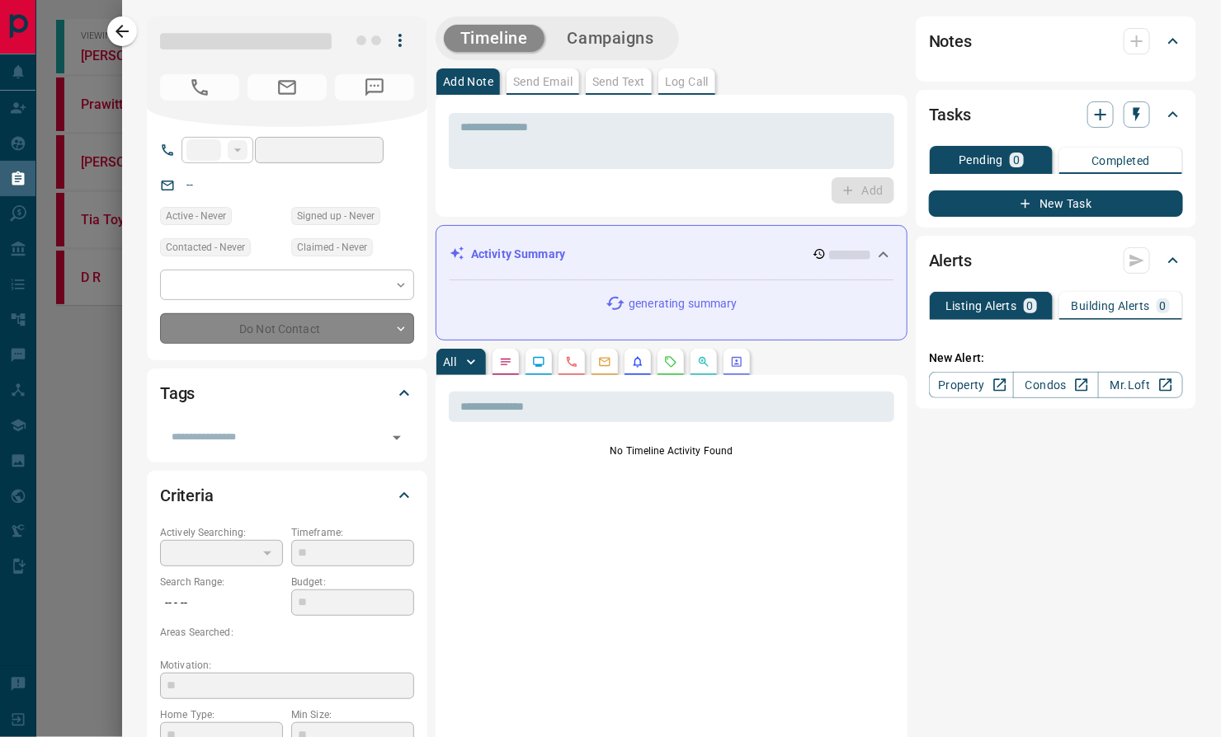
type input "**"
type input "**********"
type input "*"
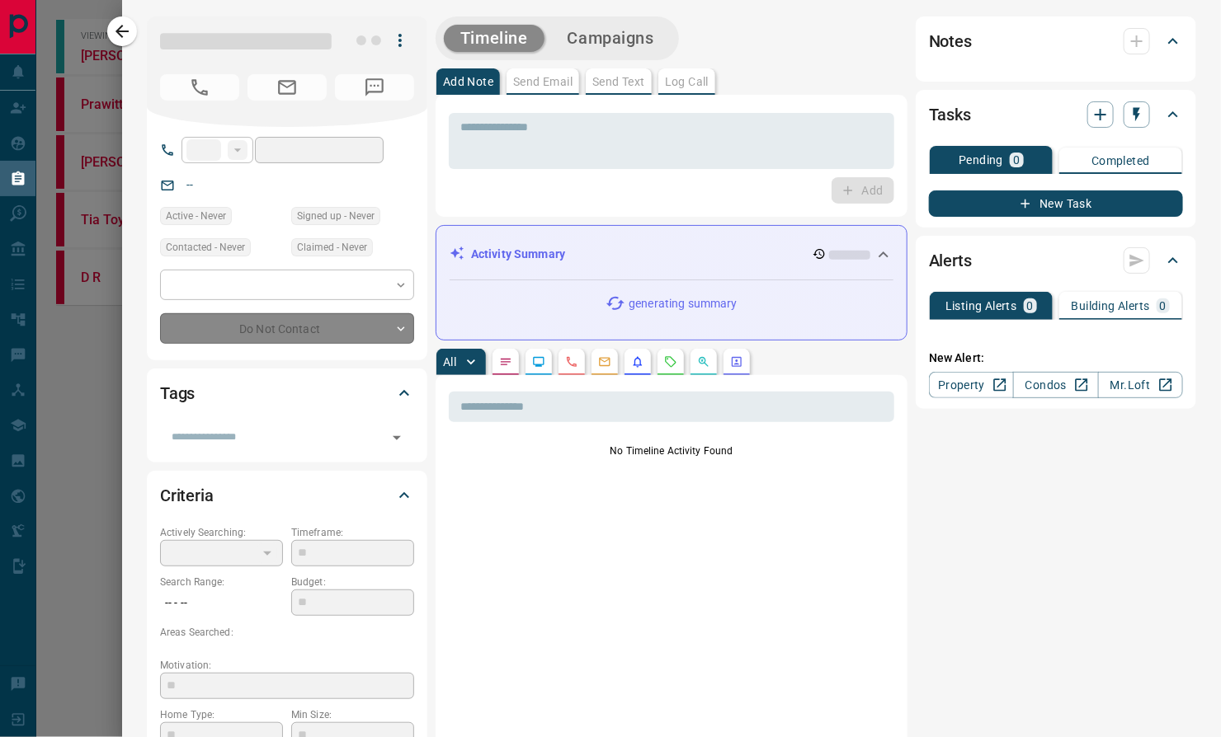
type input "**********"
type input "*********"
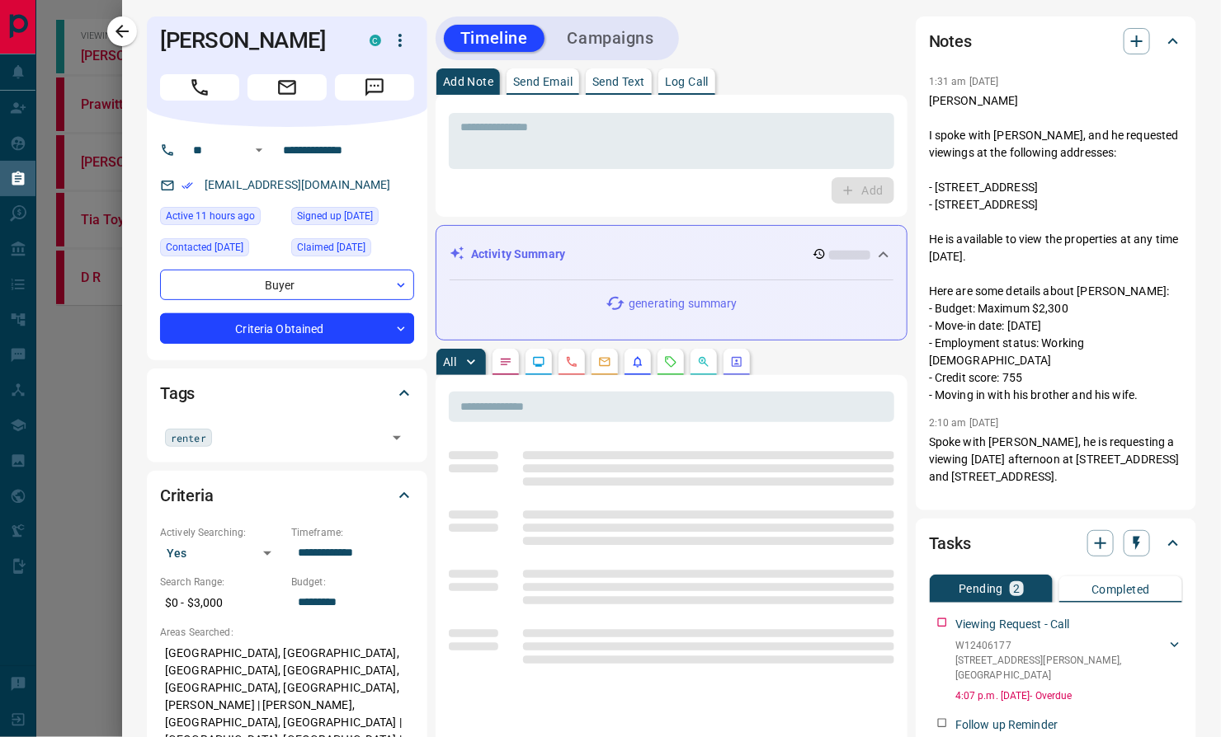
click at [666, 201] on div "Add" at bounding box center [671, 190] width 445 height 26
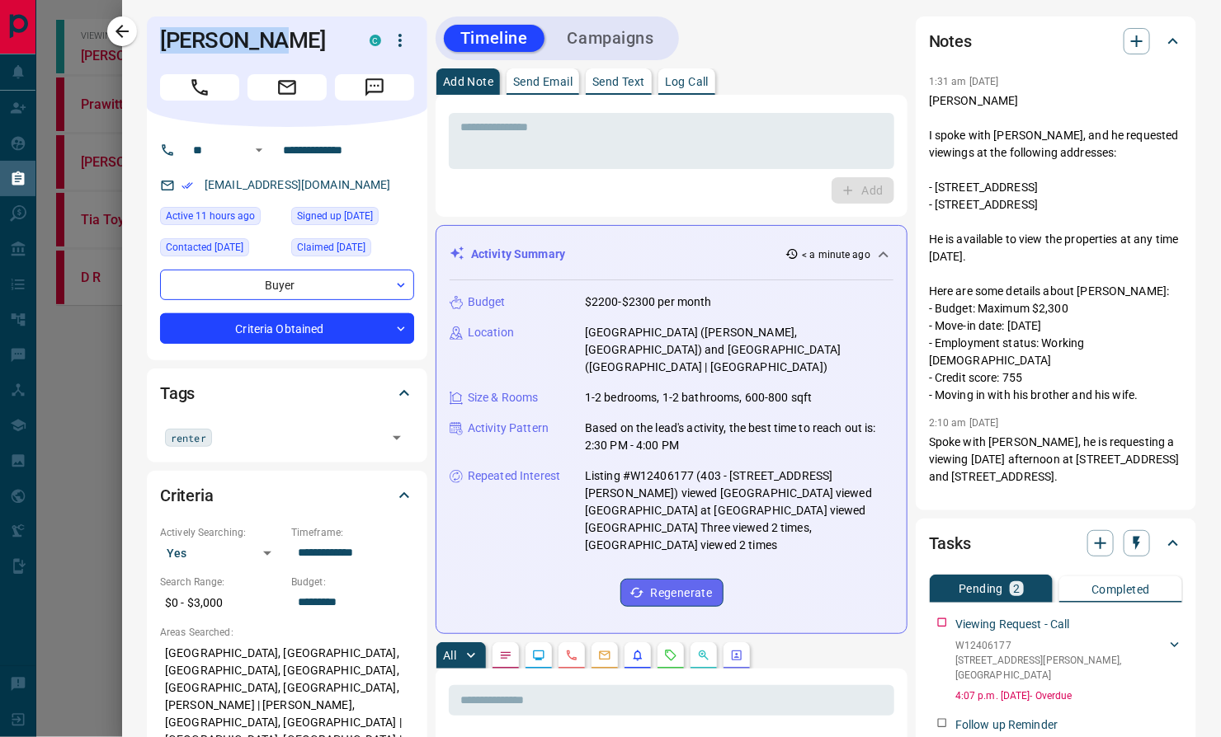
drag, startPoint x: 284, startPoint y: 45, endPoint x: 228, endPoint y: 101, distance: 78.7
copy h1 "[PERSON_NAME]"
click at [204, 92] on icon "Call" at bounding box center [199, 87] width 21 height 21
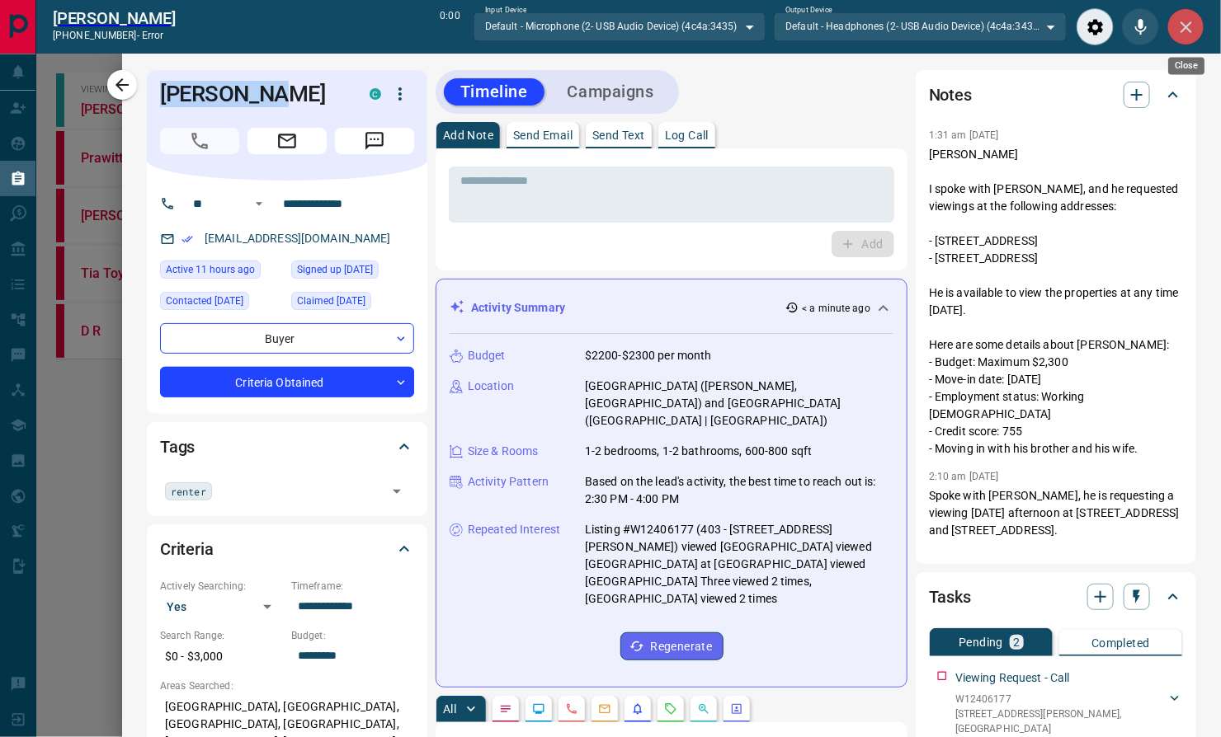
click at [1176, 32] on icon "Close" at bounding box center [1186, 27] width 20 height 20
